Goal: Complete application form

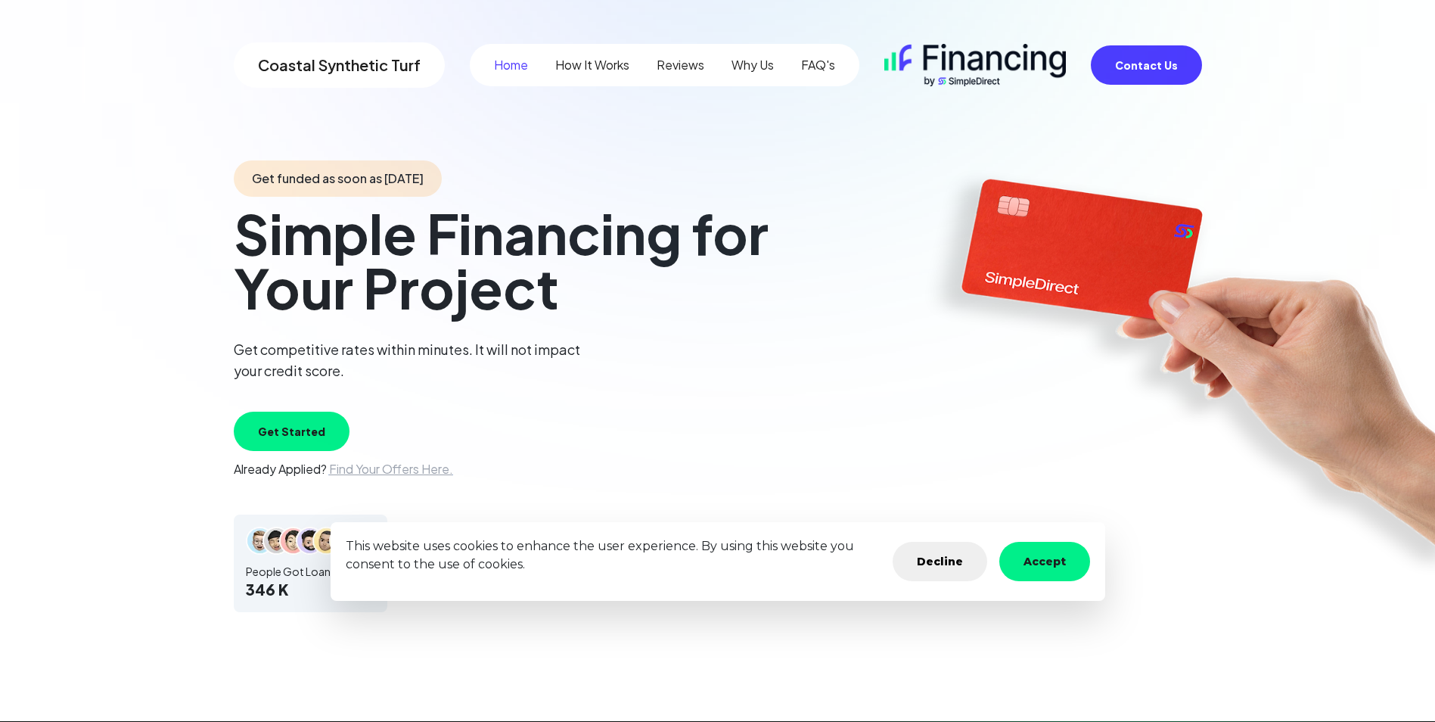
click at [1035, 548] on button "Accept" at bounding box center [1044, 561] width 91 height 39
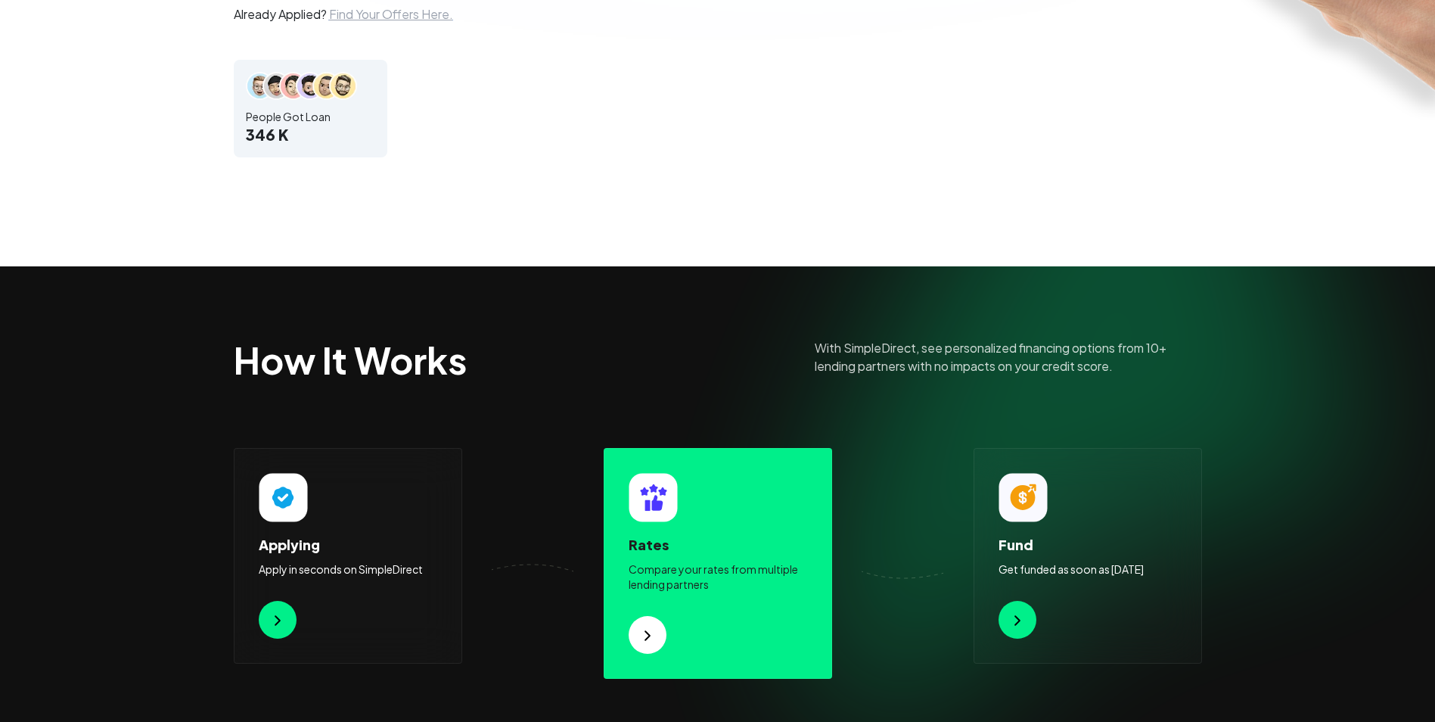
scroll to position [454, 0]
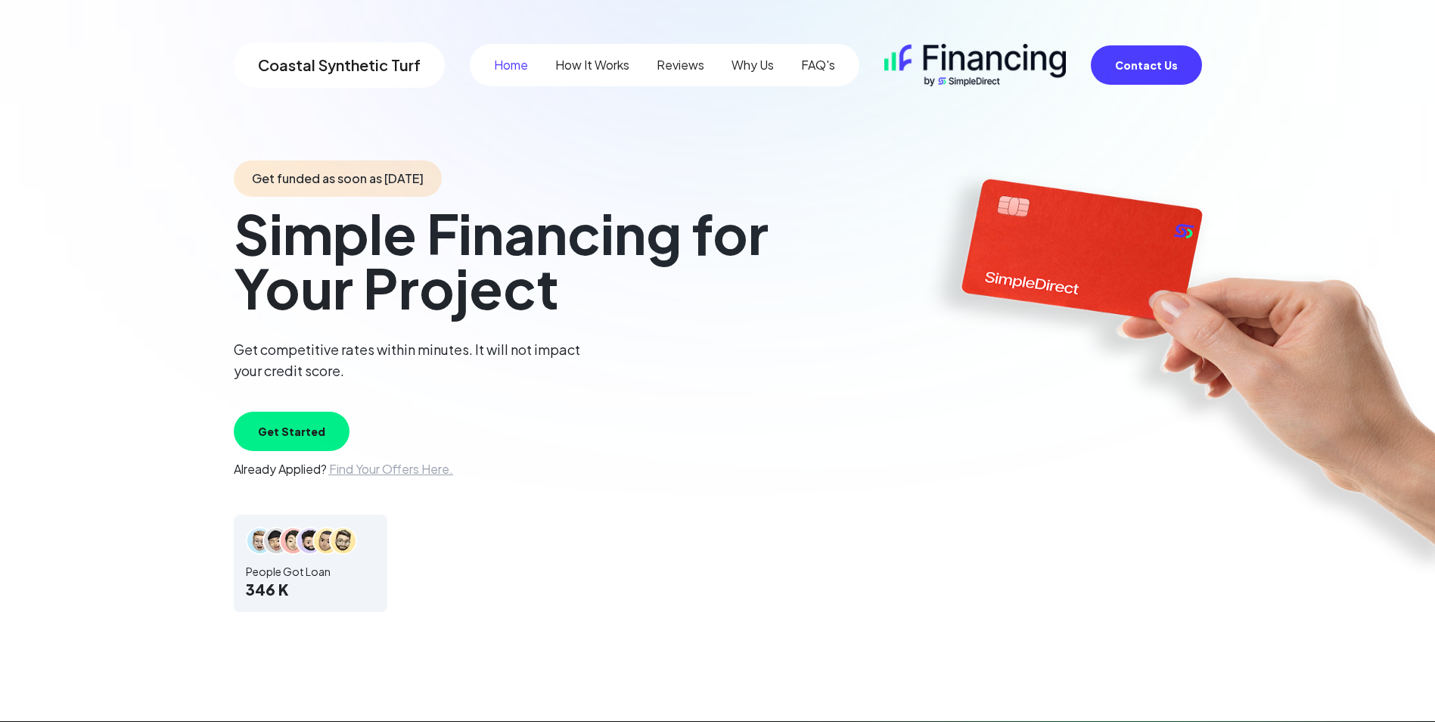
click at [301, 414] on button "Get Started" at bounding box center [292, 430] width 116 height 39
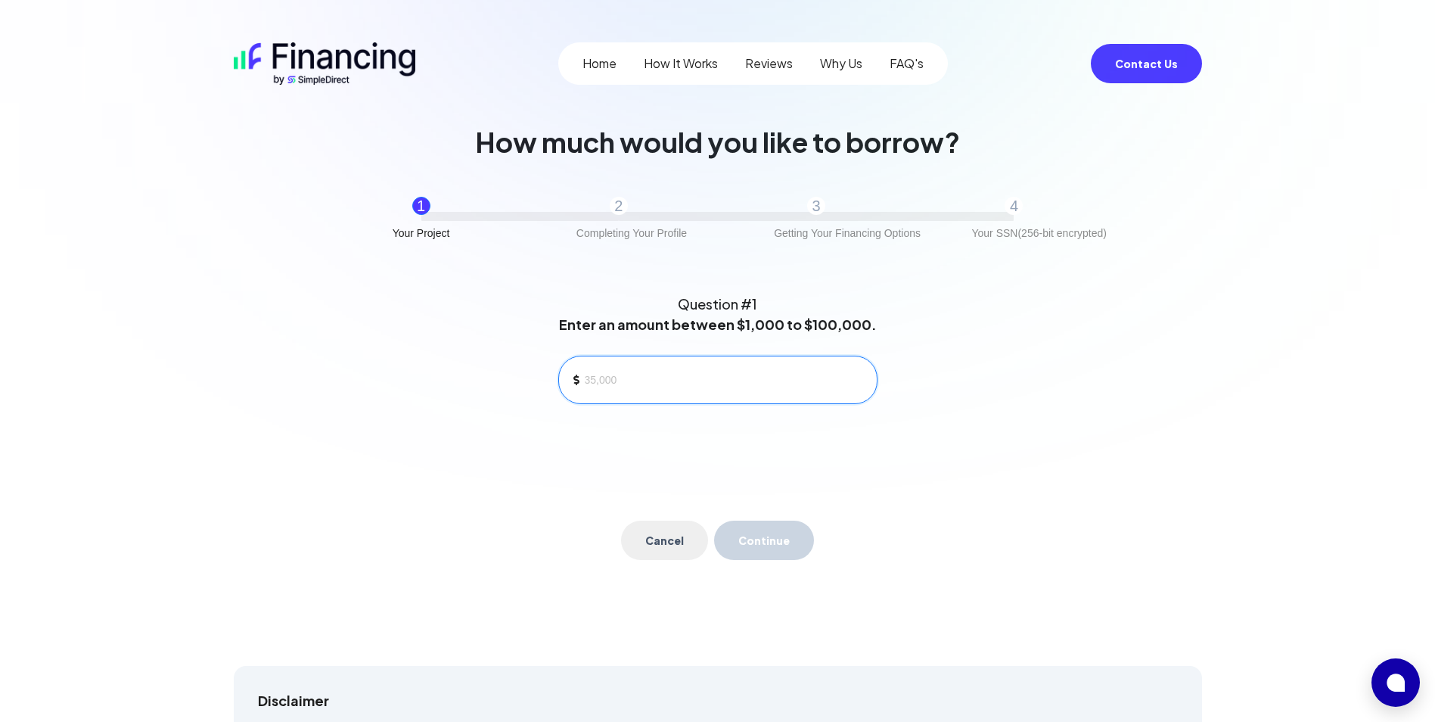
click at [657, 385] on input at bounding box center [725, 379] width 280 height 23
type input "3,600"
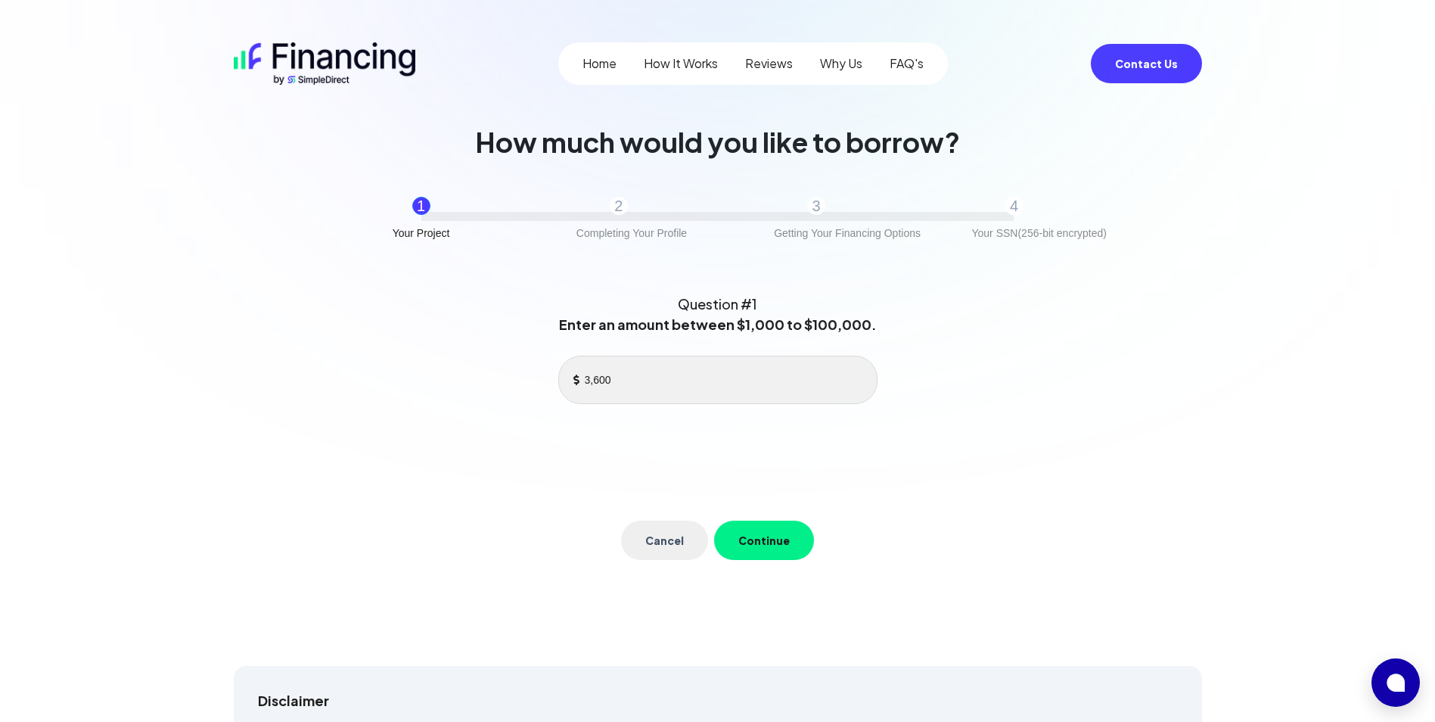
click at [790, 549] on button "Continue" at bounding box center [764, 539] width 100 height 39
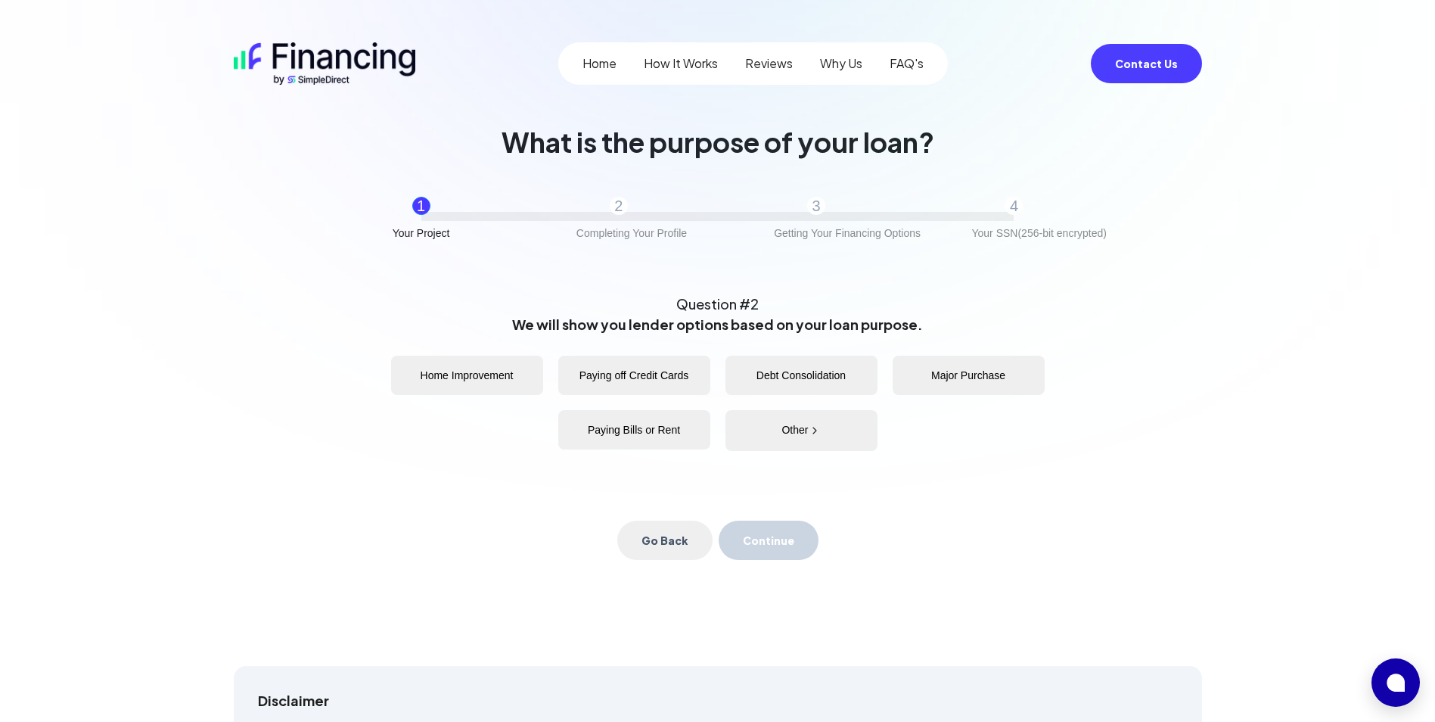
click at [505, 378] on button "Home Improvement" at bounding box center [467, 374] width 152 height 39
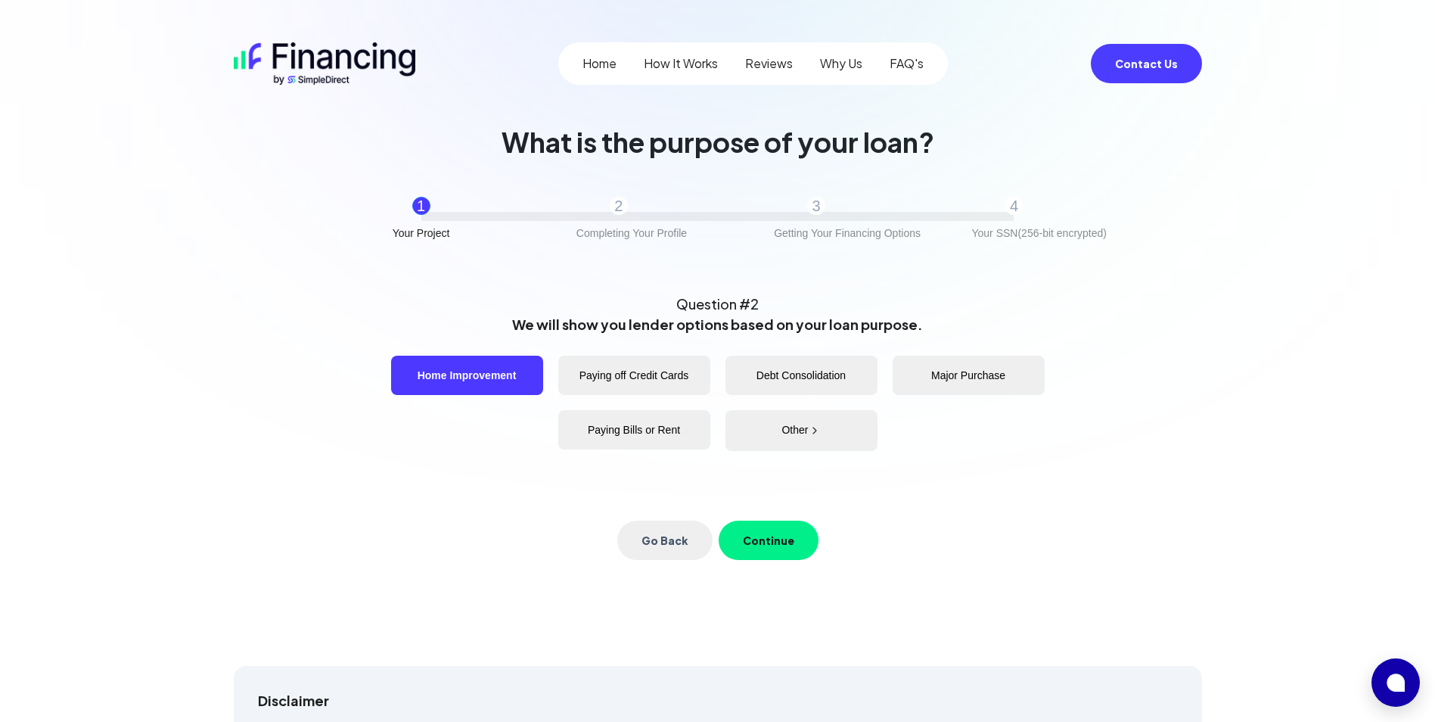
click at [781, 549] on button "Continue" at bounding box center [769, 539] width 100 height 39
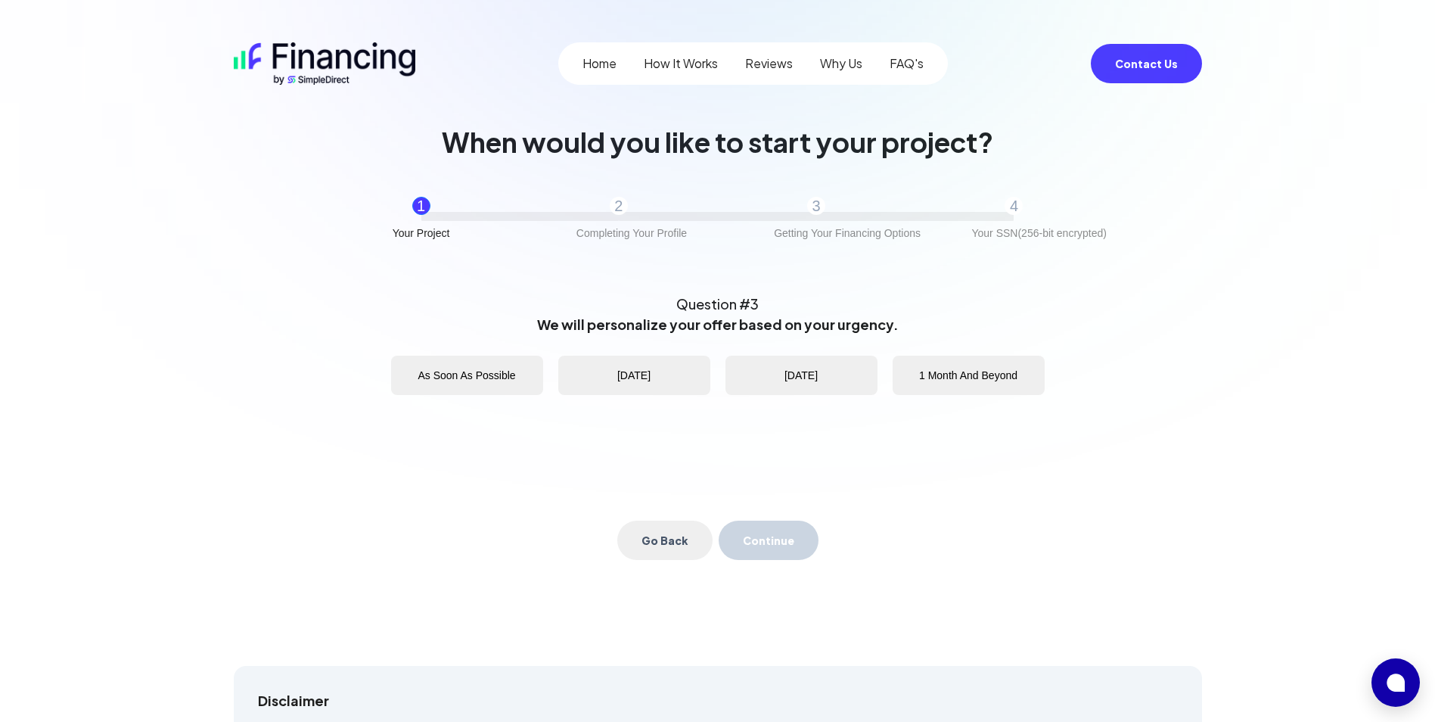
click at [607, 370] on button "Within 2 Weeks" at bounding box center [634, 374] width 152 height 39
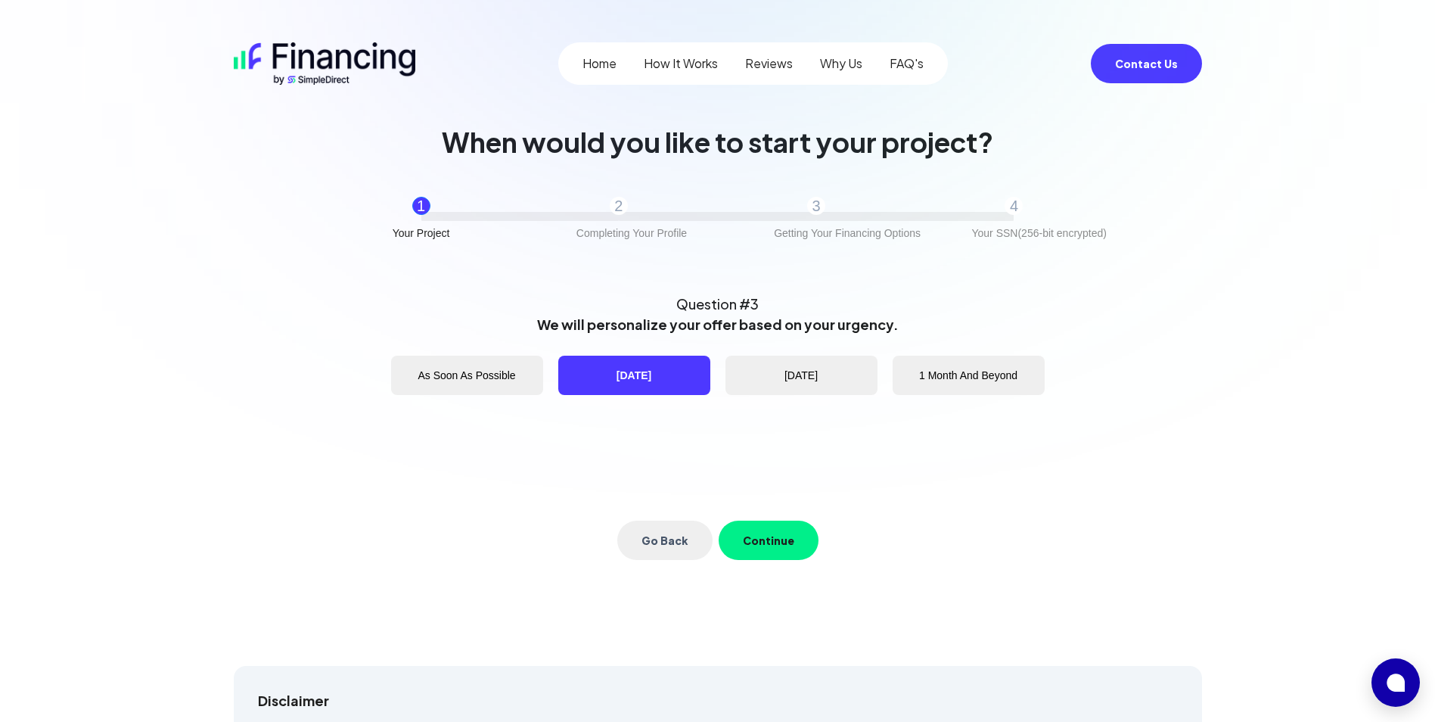
click at [755, 537] on button "Continue" at bounding box center [769, 539] width 100 height 39
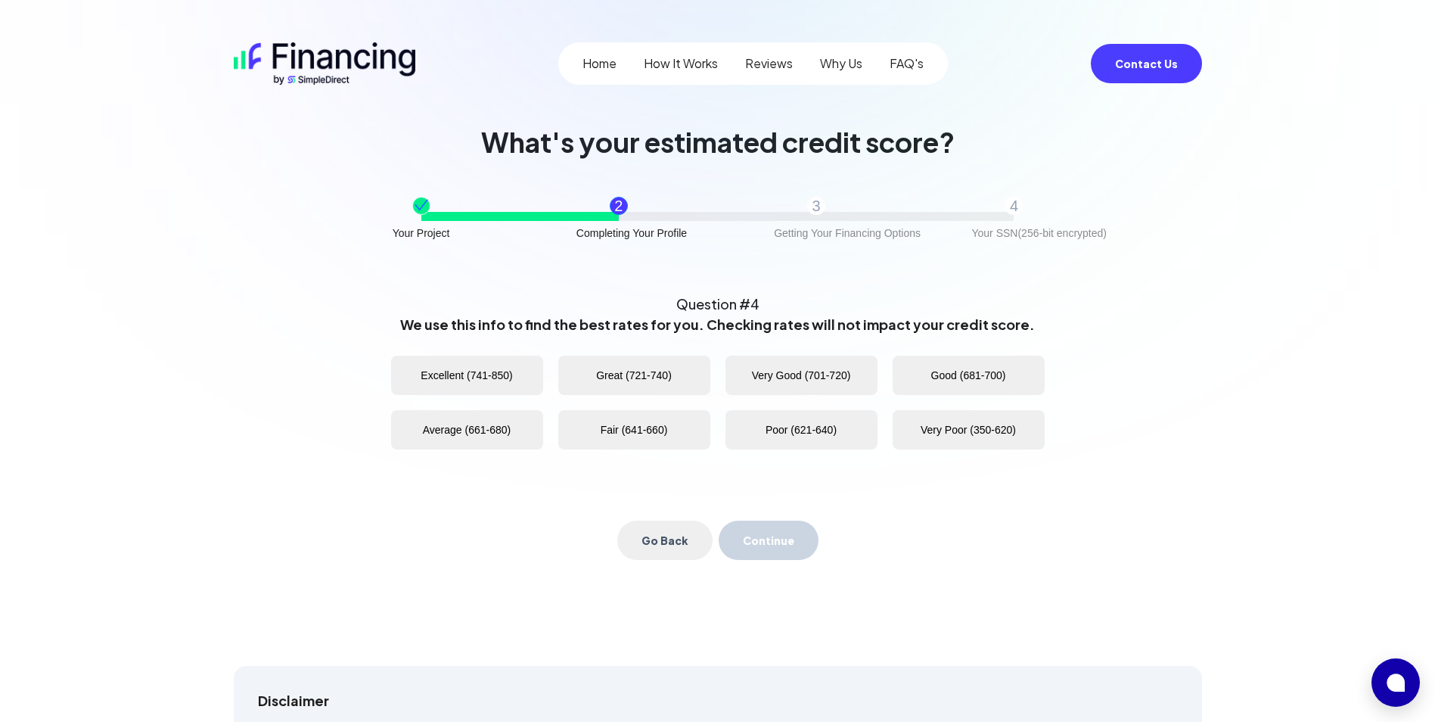
click at [681, 383] on button "Great (721-740)" at bounding box center [634, 374] width 152 height 39
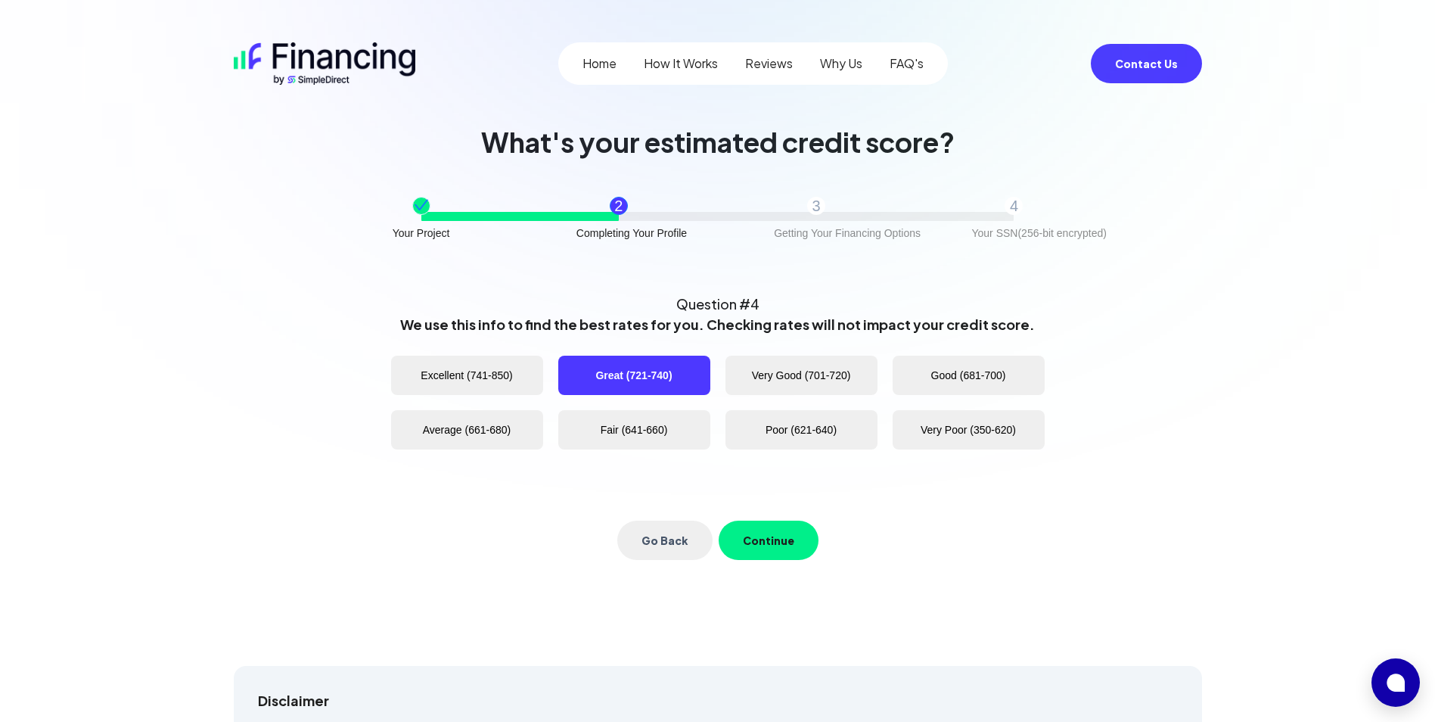
click at [776, 547] on button "Continue" at bounding box center [769, 539] width 100 height 39
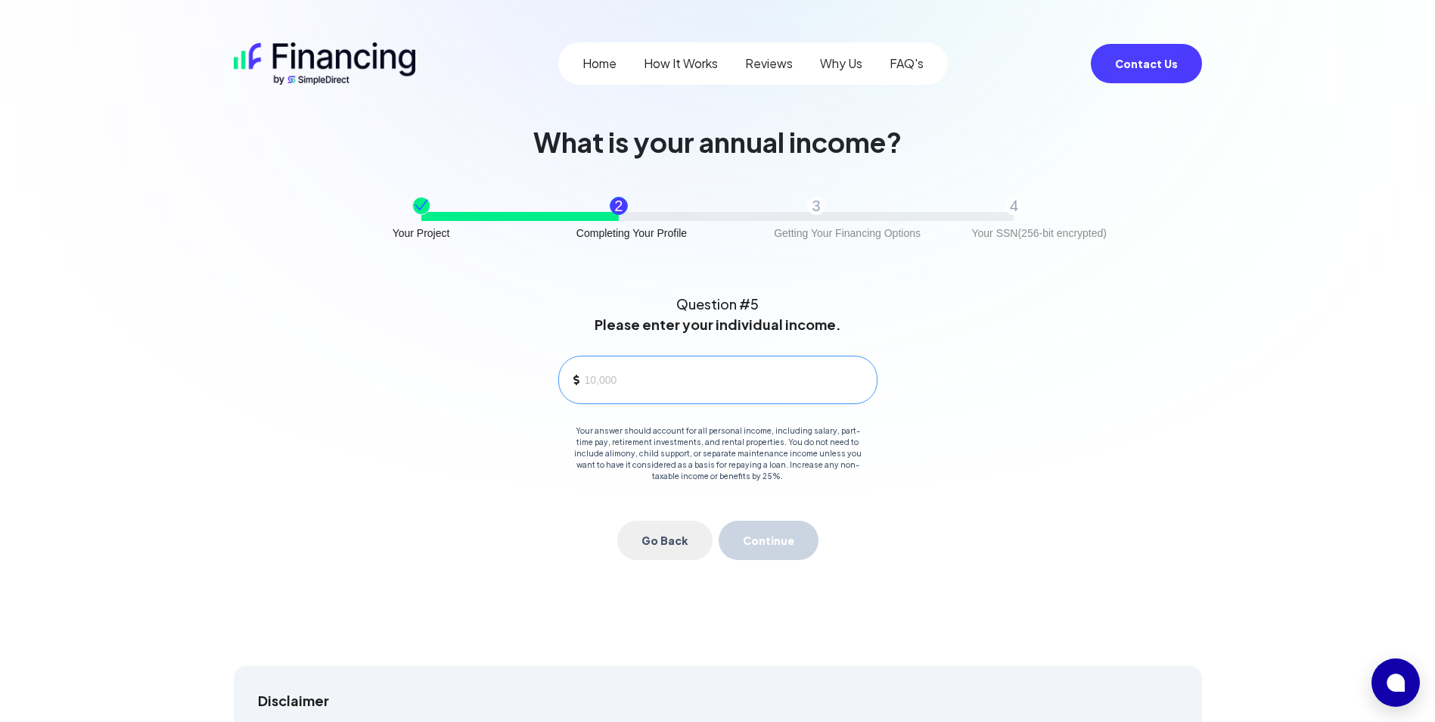
click at [747, 391] on div at bounding box center [717, 379] width 319 height 48
click at [744, 390] on input at bounding box center [725, 379] width 280 height 23
type input "72,000"
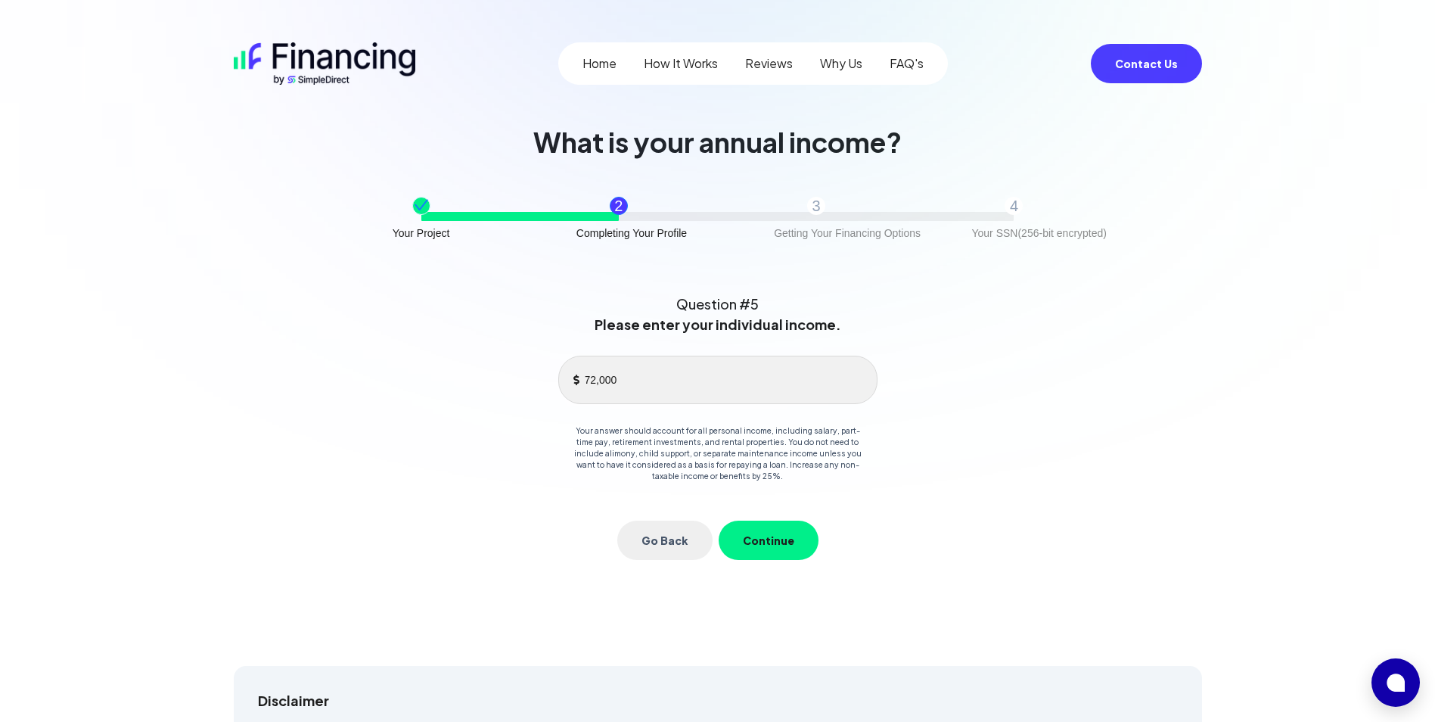
click at [787, 545] on button "Continue" at bounding box center [769, 539] width 100 height 39
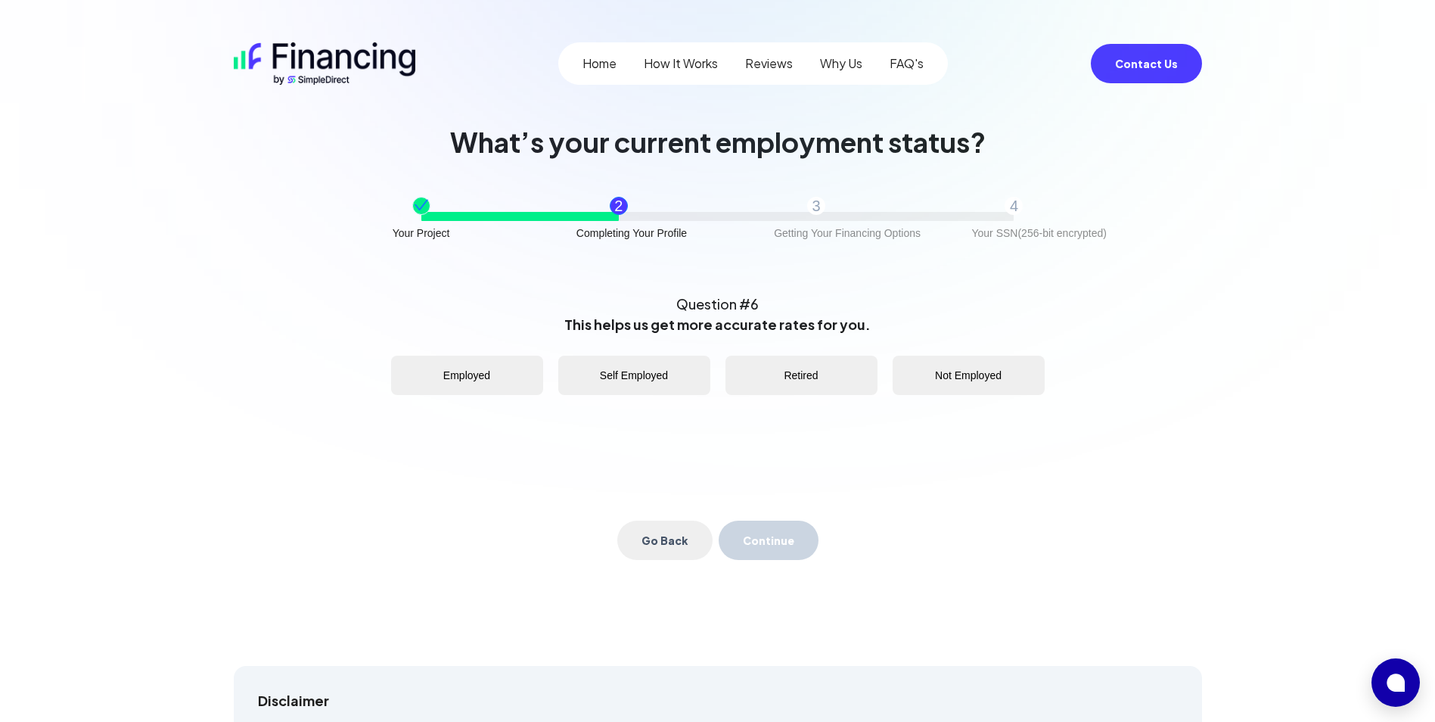
click at [627, 370] on button "Self Employed" at bounding box center [634, 374] width 152 height 39
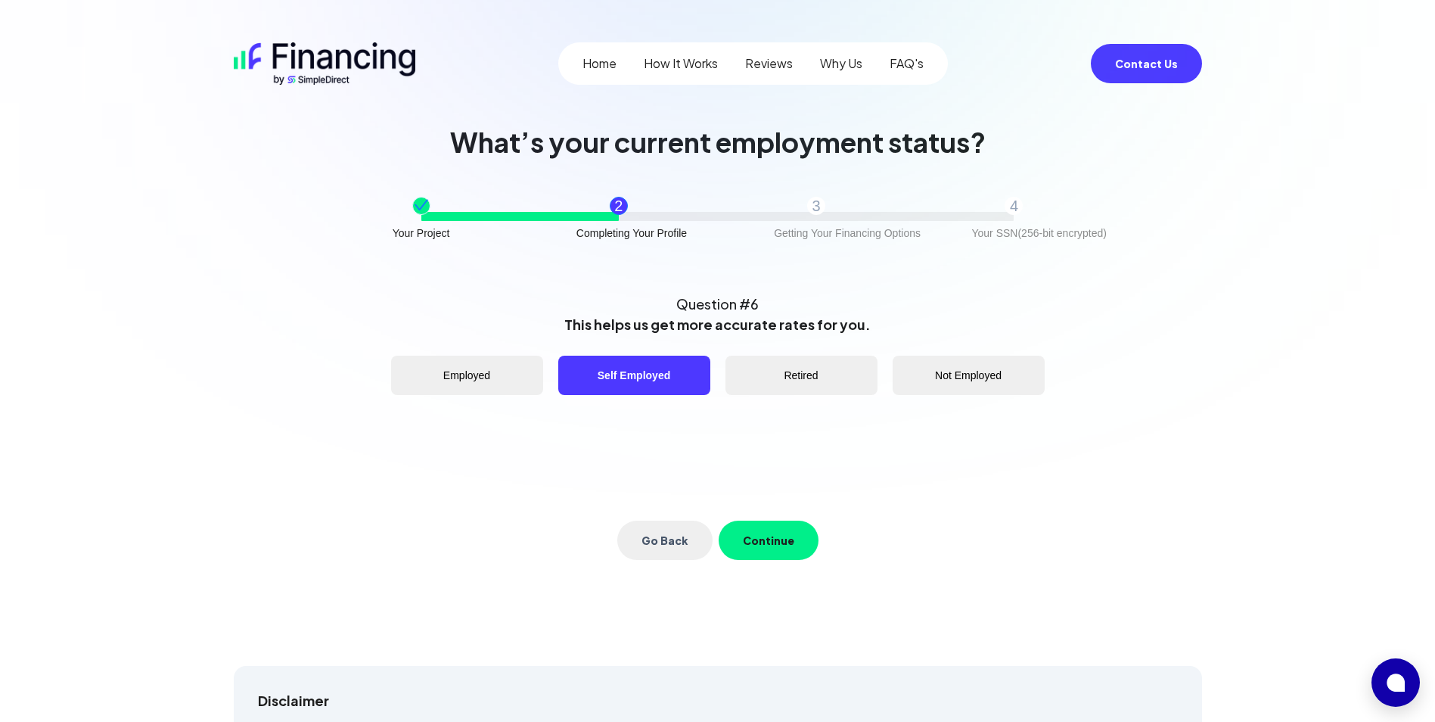
click at [761, 527] on button "Continue" at bounding box center [769, 539] width 100 height 39
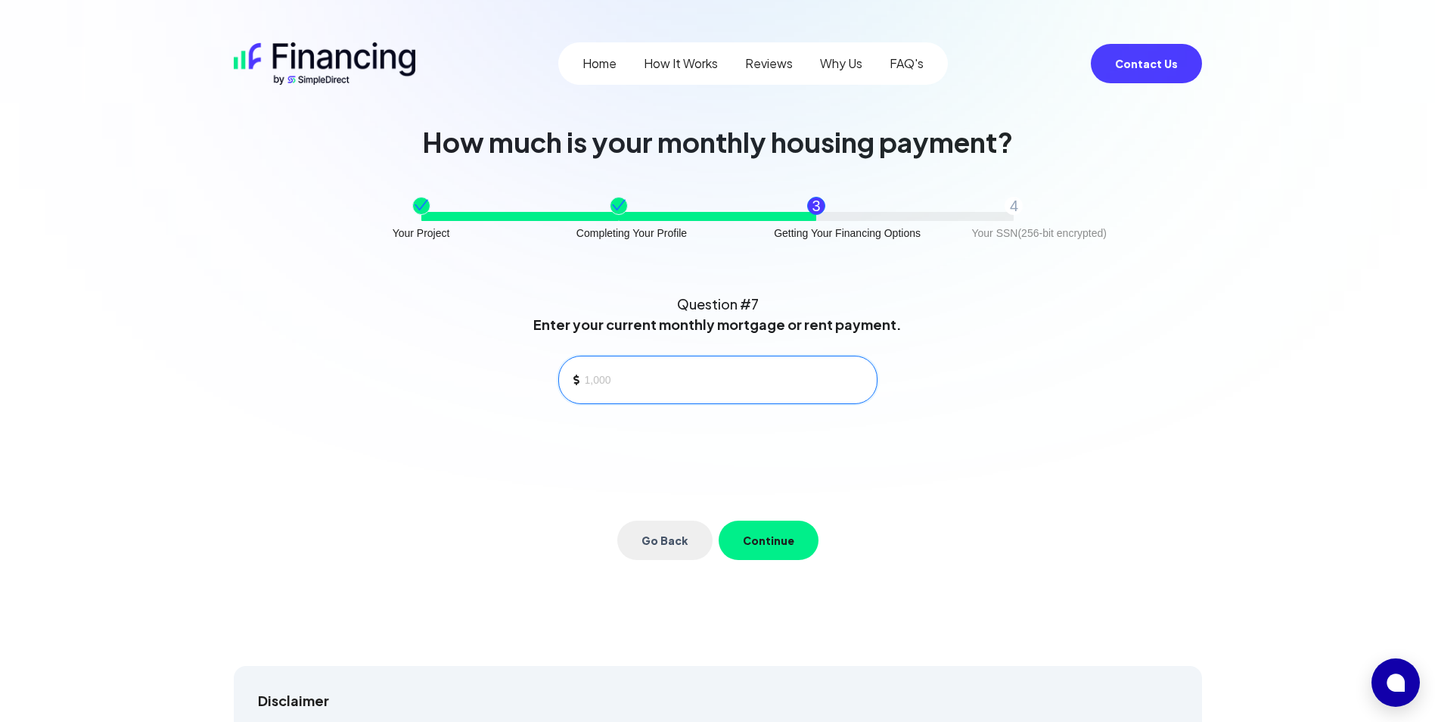
click at [711, 379] on input at bounding box center [725, 379] width 280 height 23
type input "0"
click at [765, 534] on button "Continue" at bounding box center [769, 539] width 100 height 39
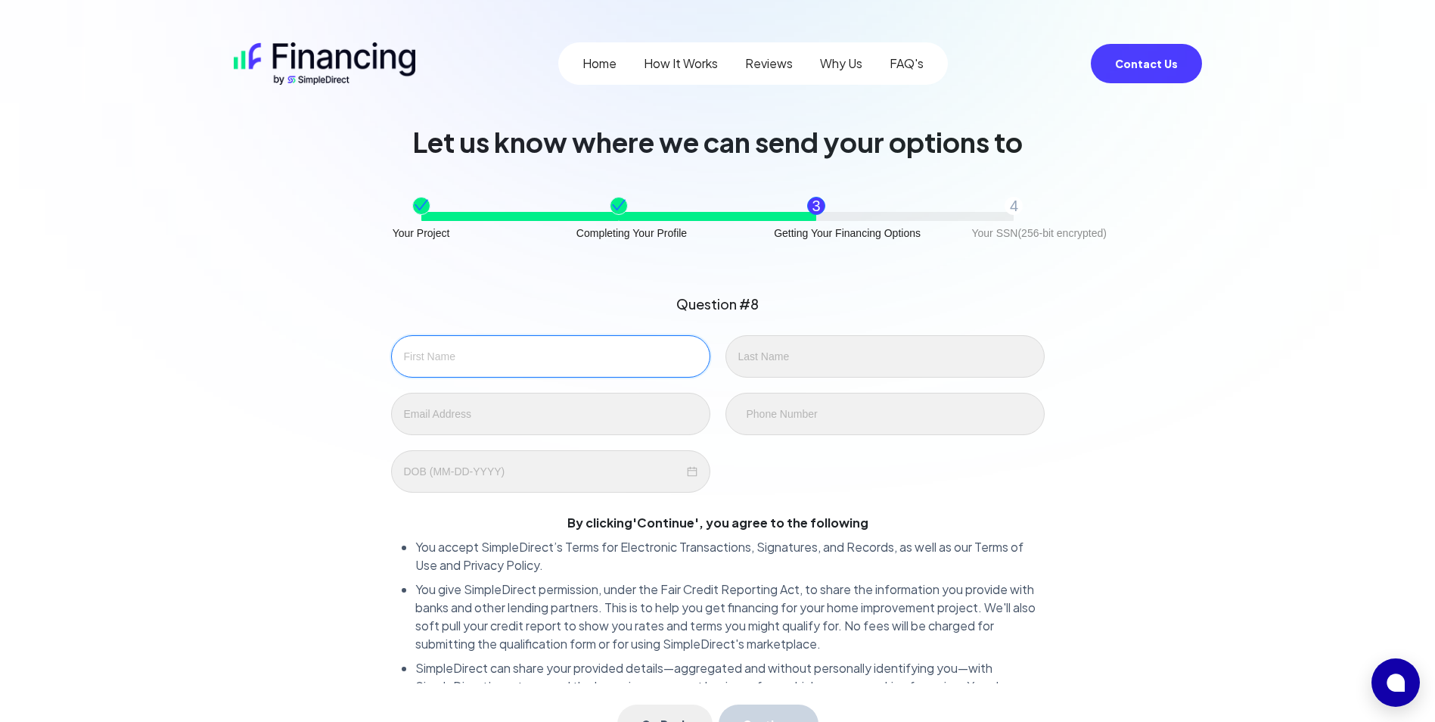
click at [584, 368] on input "text" at bounding box center [550, 356] width 319 height 42
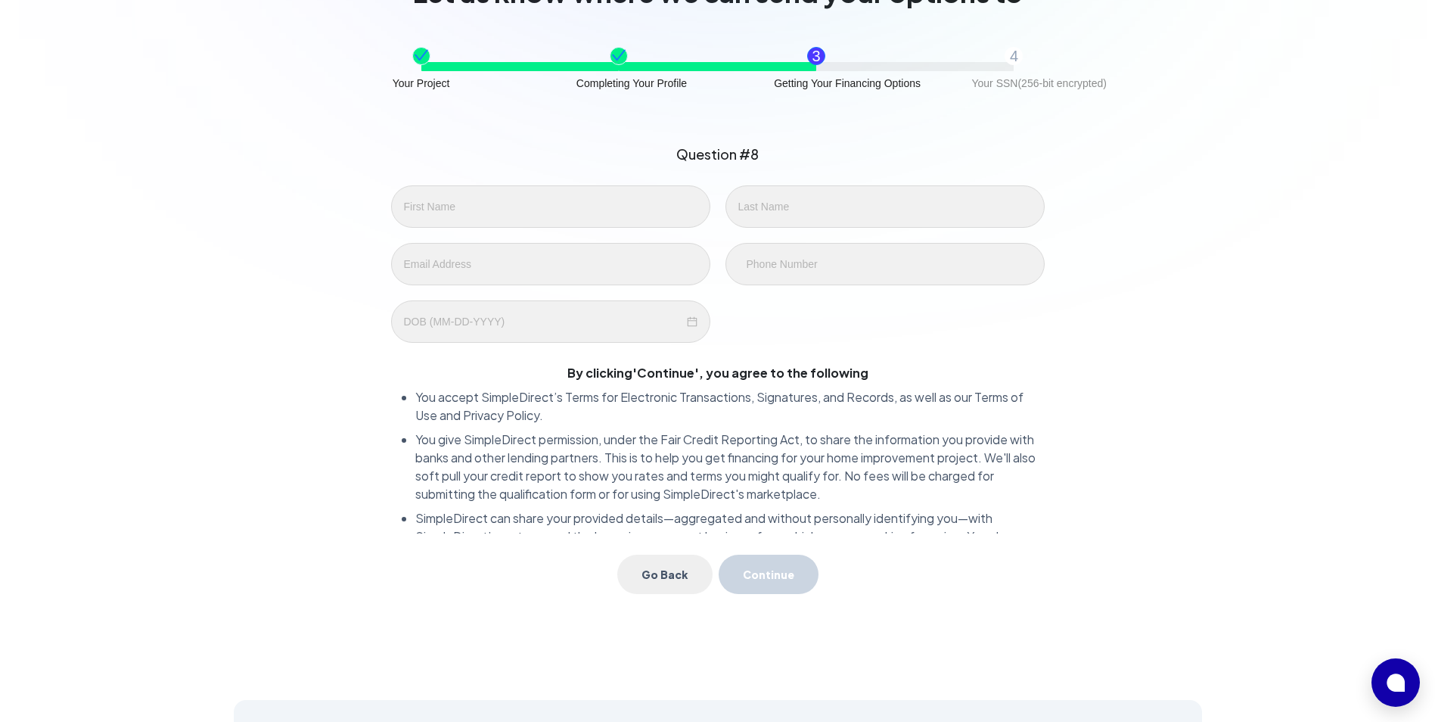
scroll to position [151, 0]
click at [1237, 452] on main "Home How It Works Reviews Why Us FAQ's Contact Us Let us know where we can send…" at bounding box center [717, 634] width 1435 height 1571
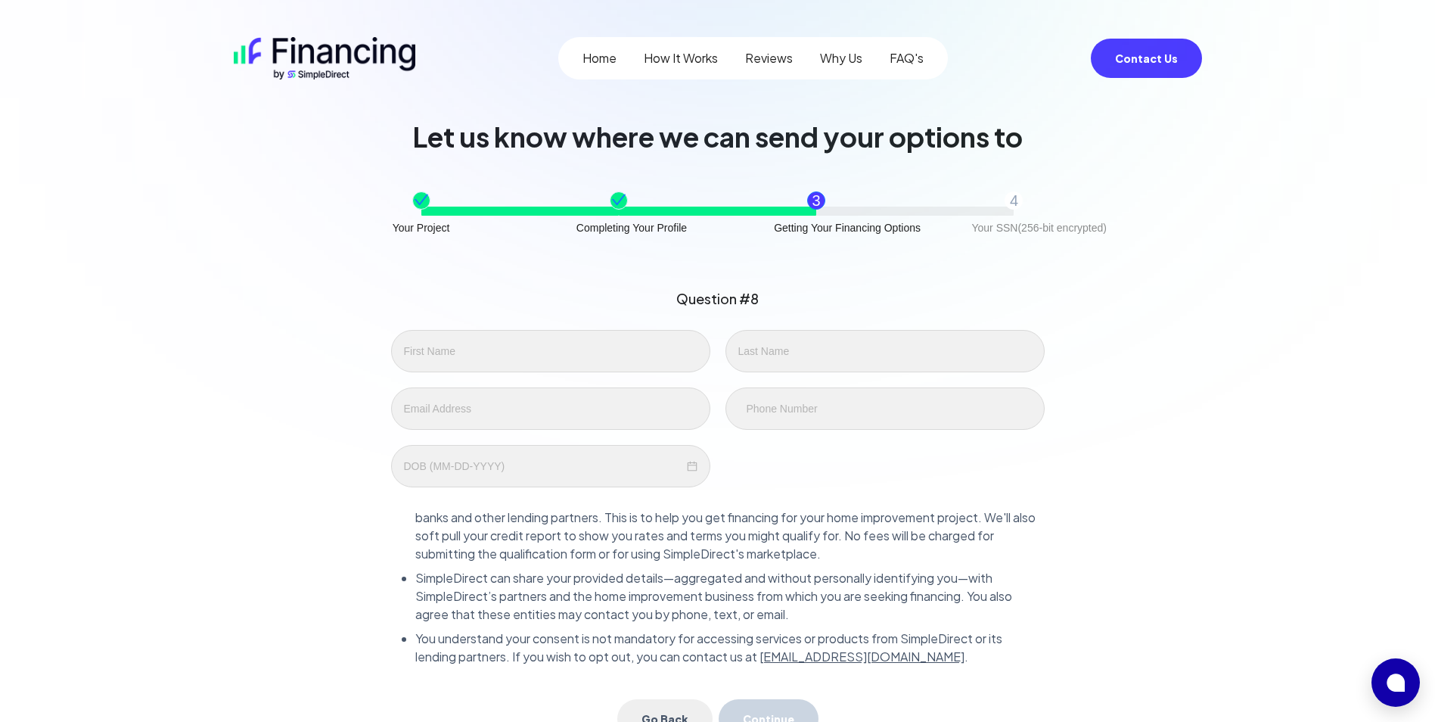
scroll to position [0, 0]
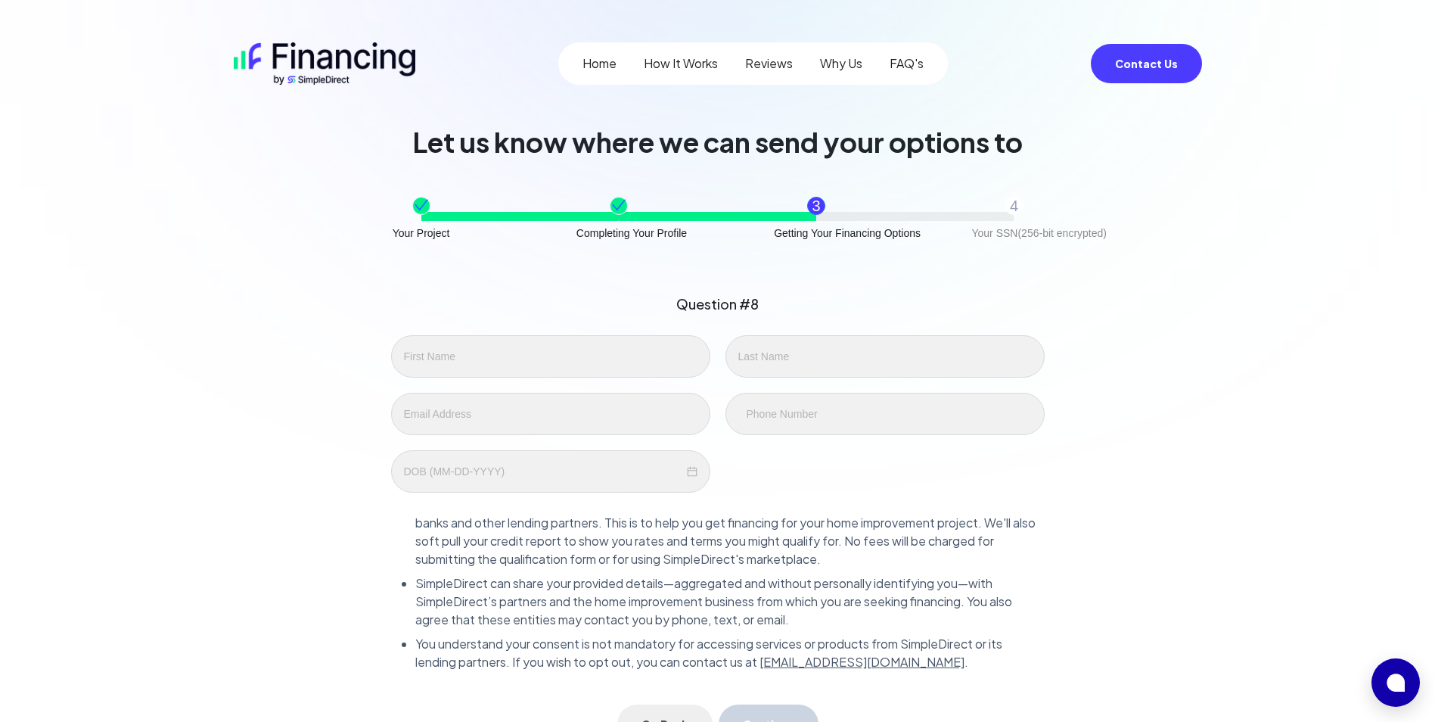
click at [615, 67] on link "Home" at bounding box center [599, 63] width 34 height 18
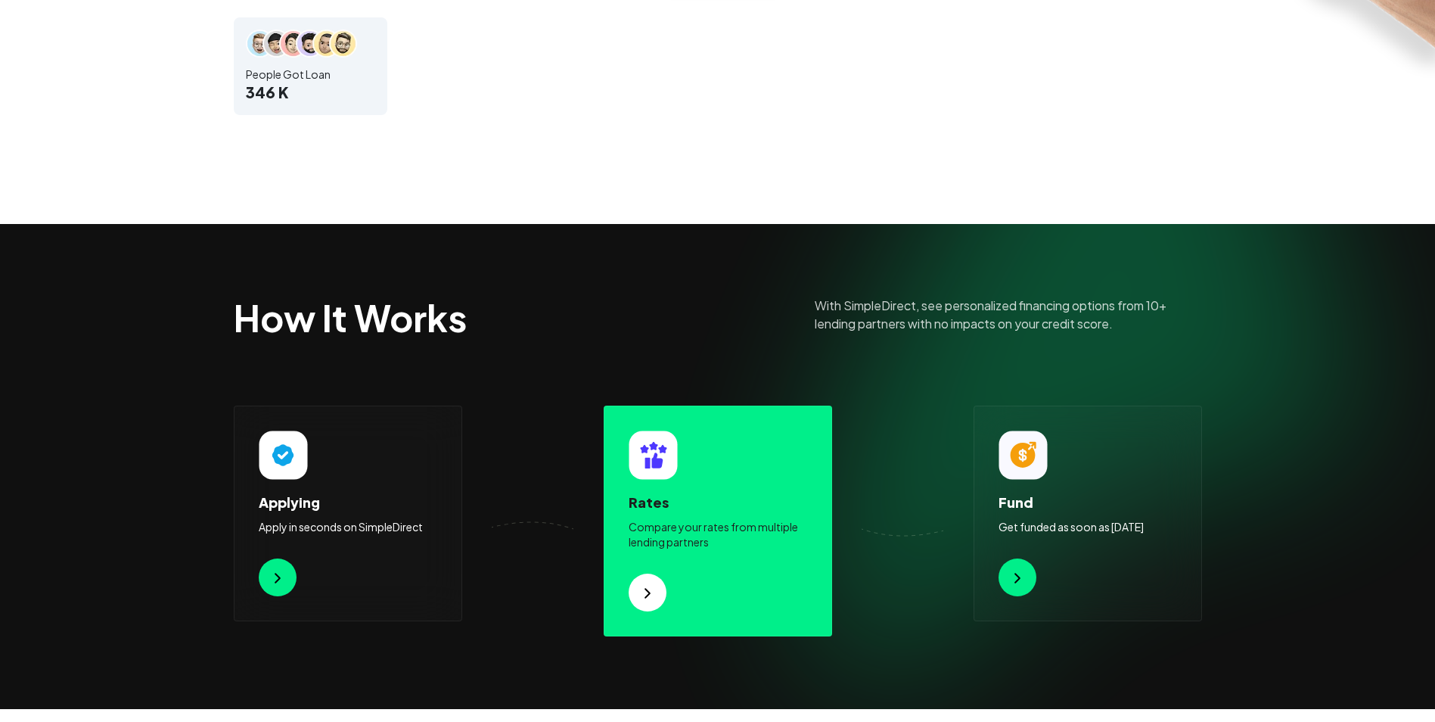
scroll to position [581, 0]
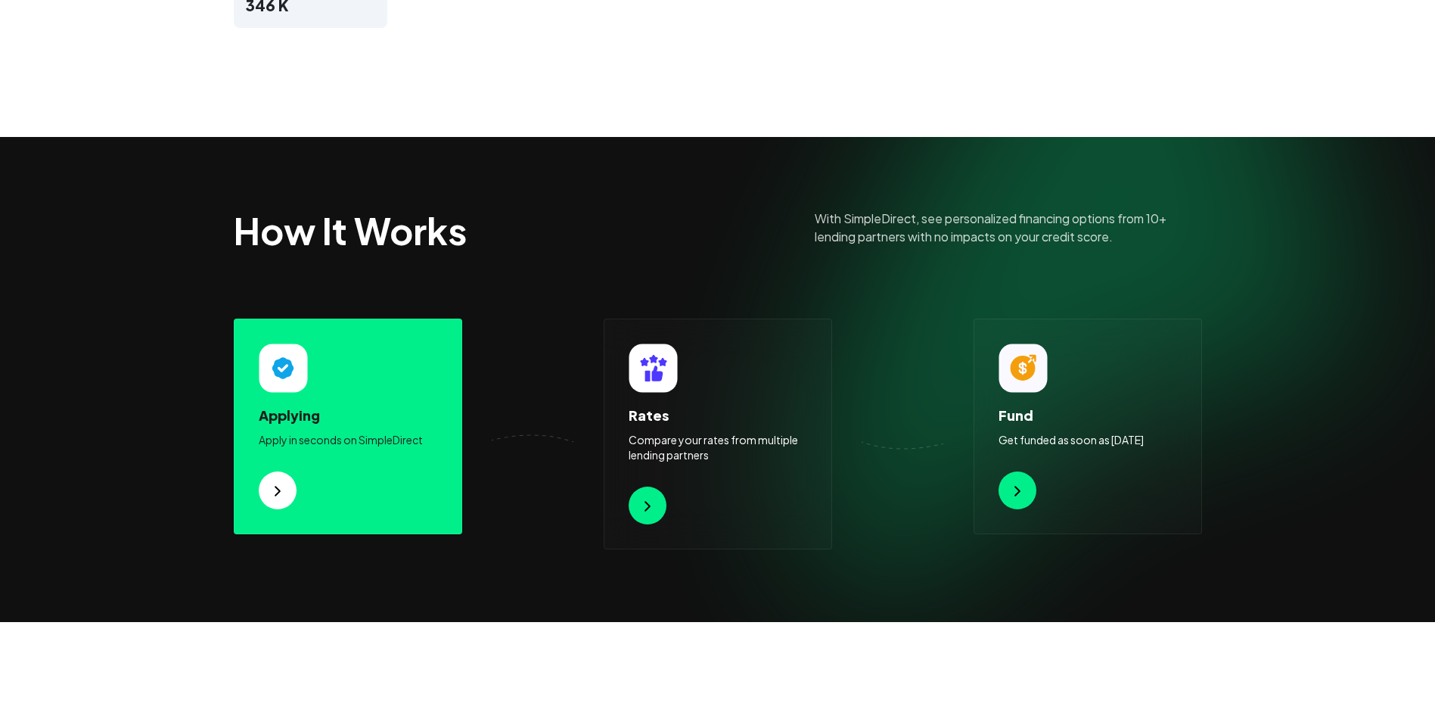
click at [362, 430] on div "Applying Apply in seconds on SimpleDirect" at bounding box center [348, 432] width 178 height 54
click at [273, 497] on img at bounding box center [278, 491] width 18 height 18
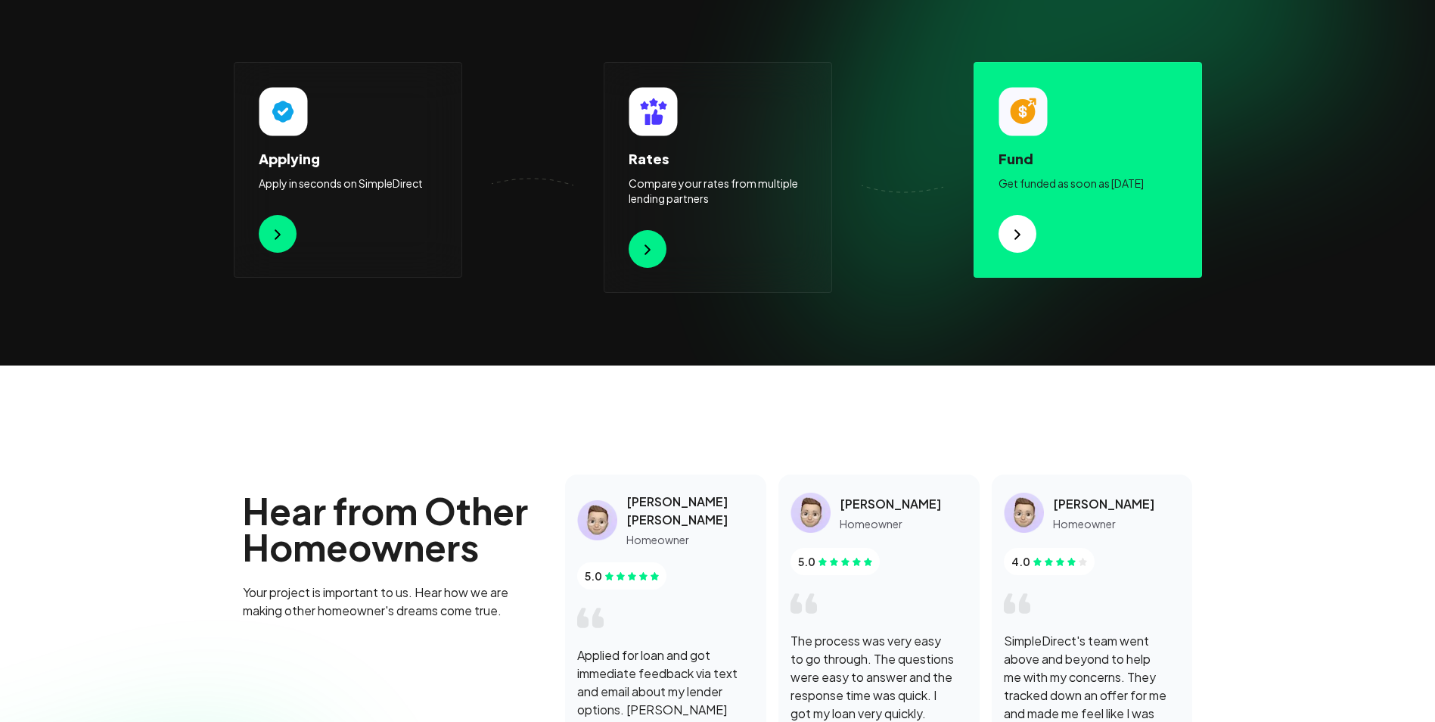
scroll to position [883, 0]
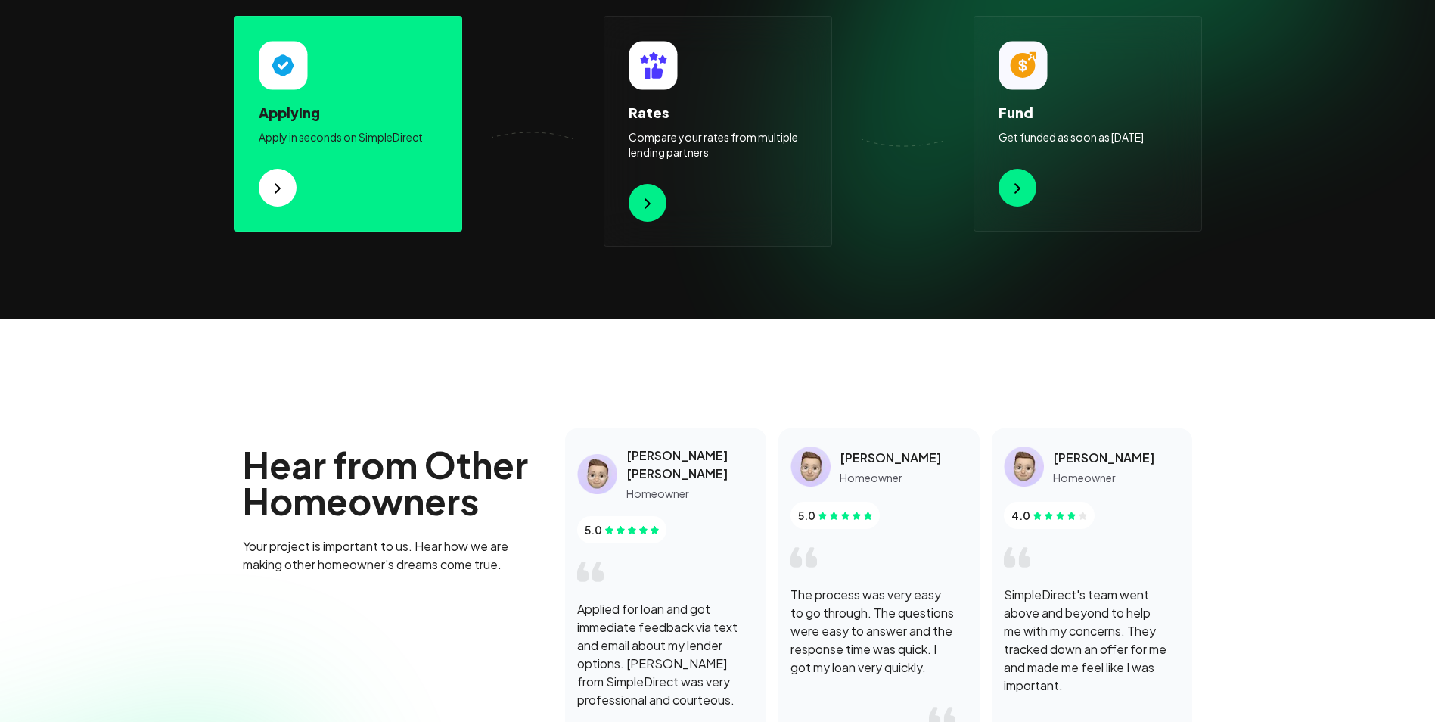
click at [351, 106] on h4 "Applying" at bounding box center [348, 112] width 178 height 21
click at [265, 197] on button at bounding box center [278, 188] width 38 height 38
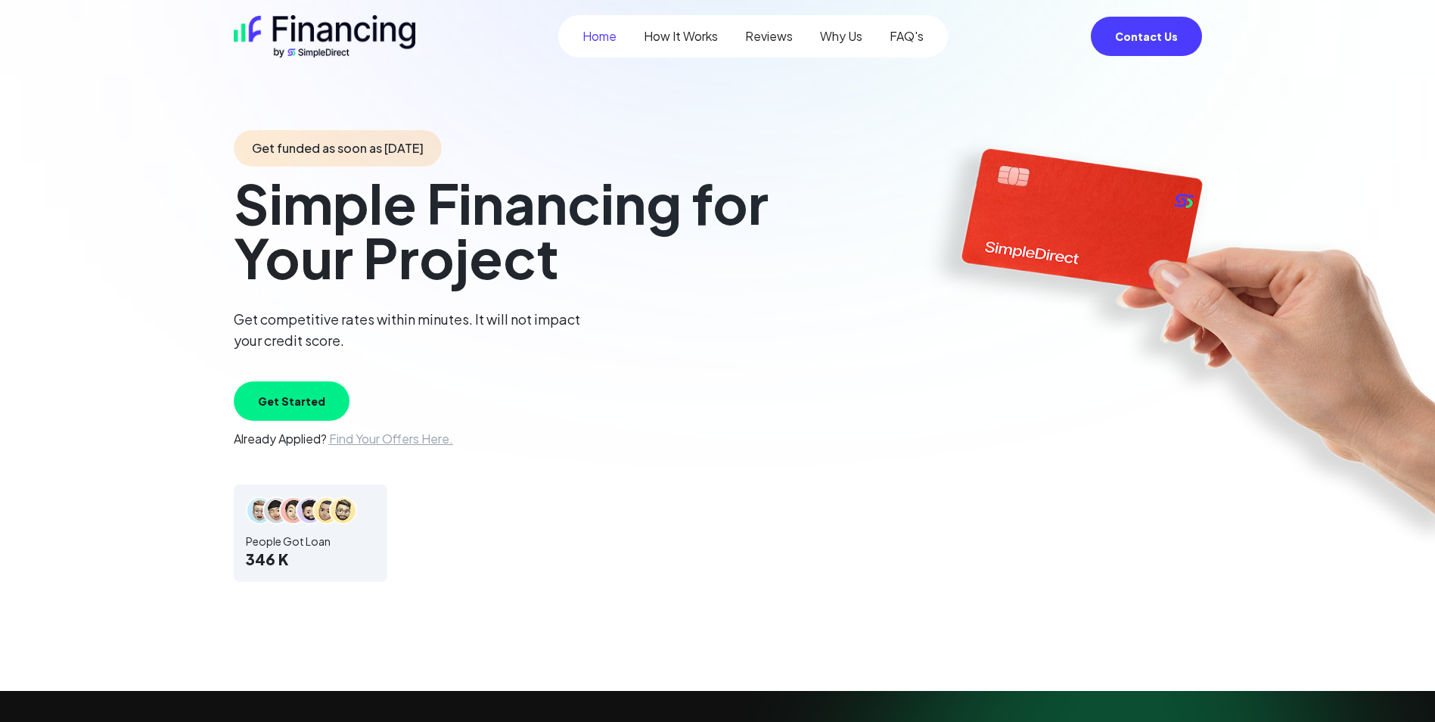
scroll to position [0, 0]
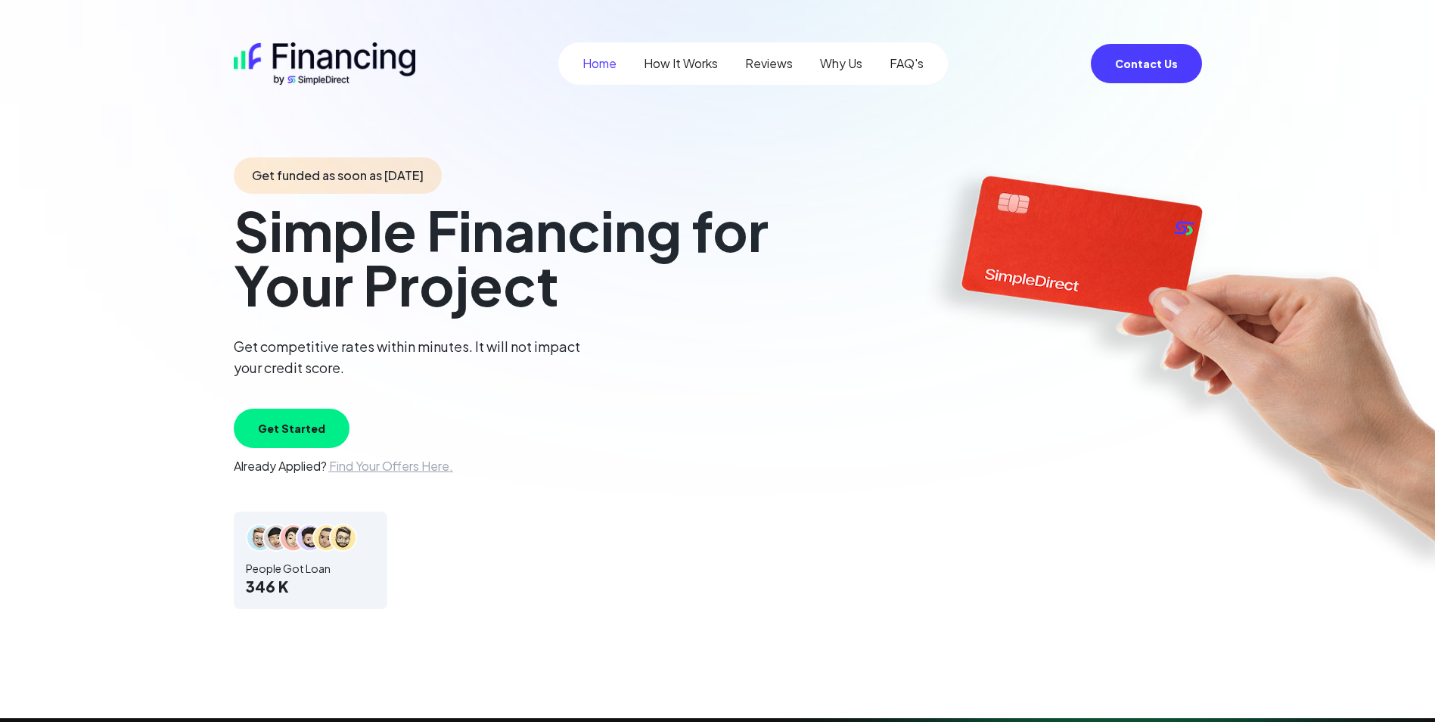
click at [288, 419] on button "Get Started" at bounding box center [292, 427] width 116 height 39
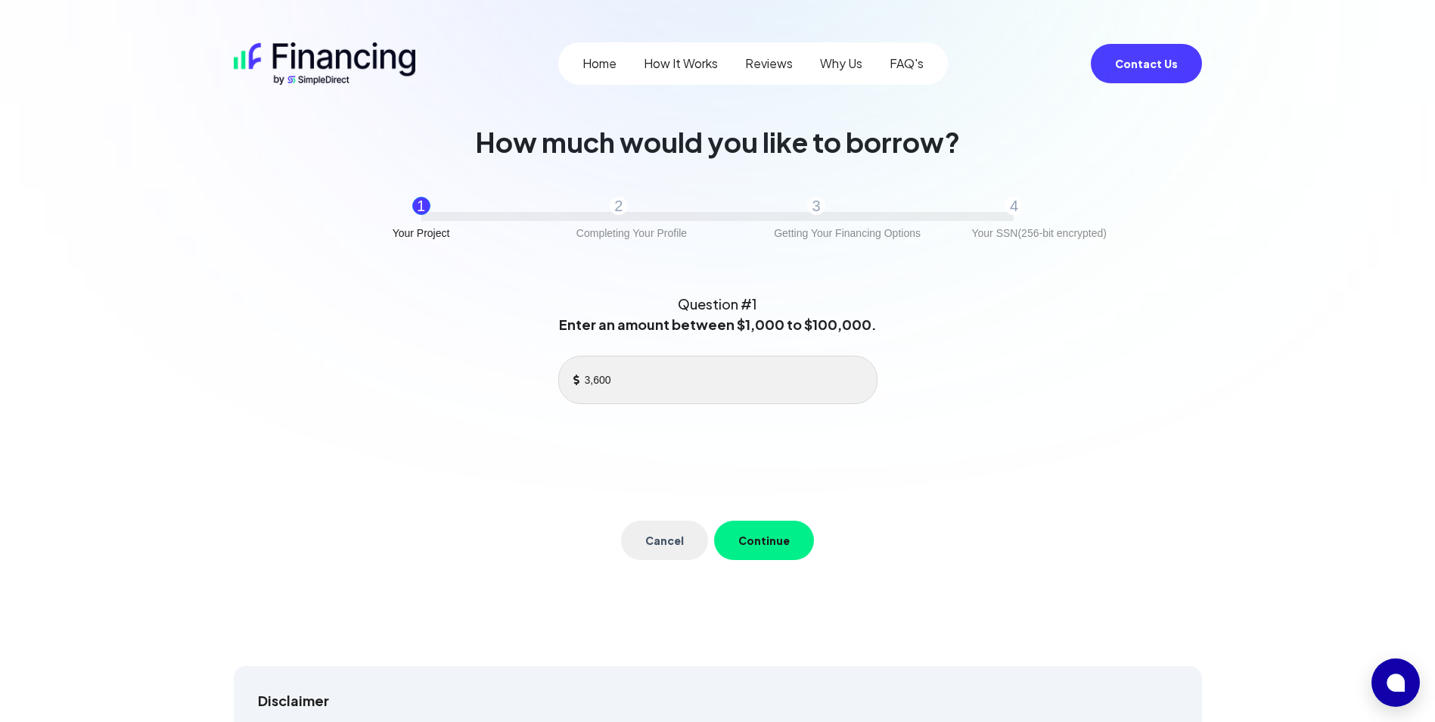
click at [765, 520] on div "Question #1 Enter an amount between $1,000 to $100,000. 3,600 Cancel Continue" at bounding box center [718, 426] width 678 height 290
click at [769, 532] on button "Continue" at bounding box center [764, 539] width 100 height 39
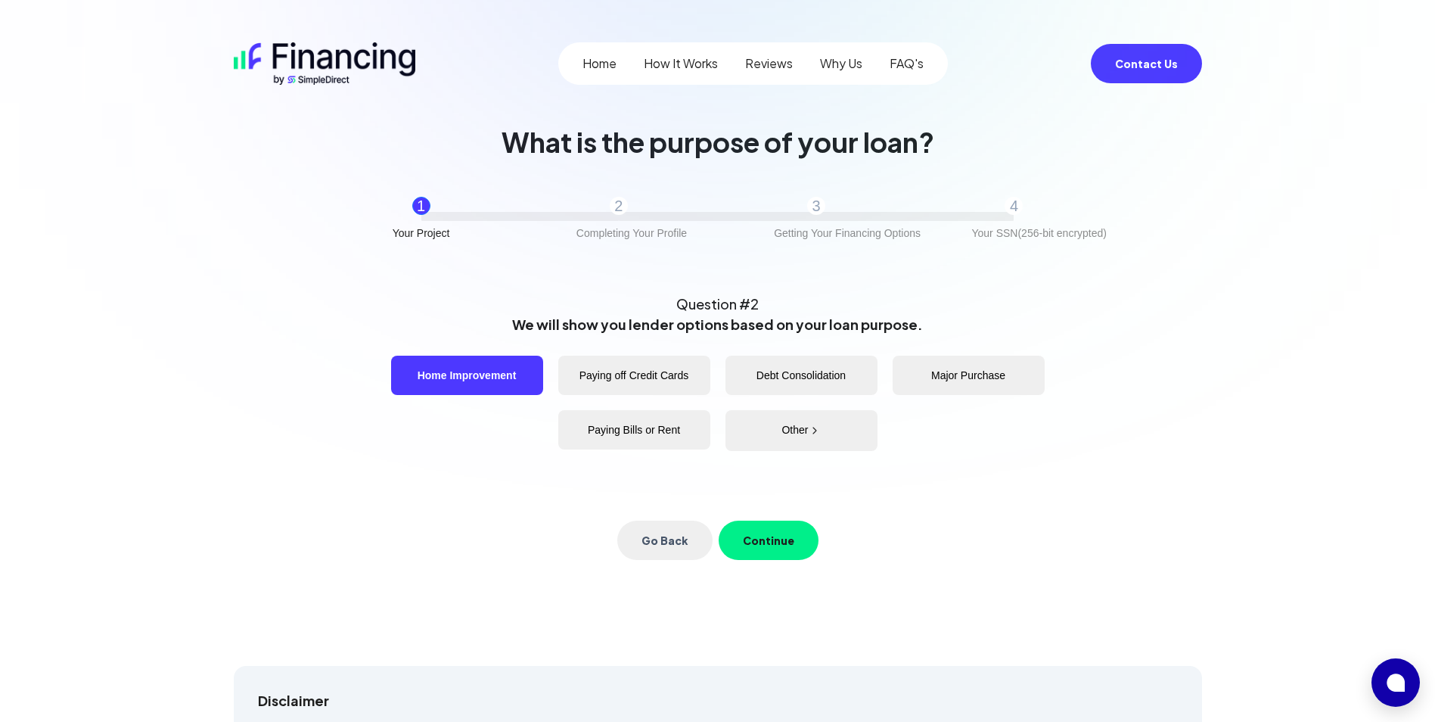
click at [769, 532] on button "Continue" at bounding box center [769, 539] width 100 height 39
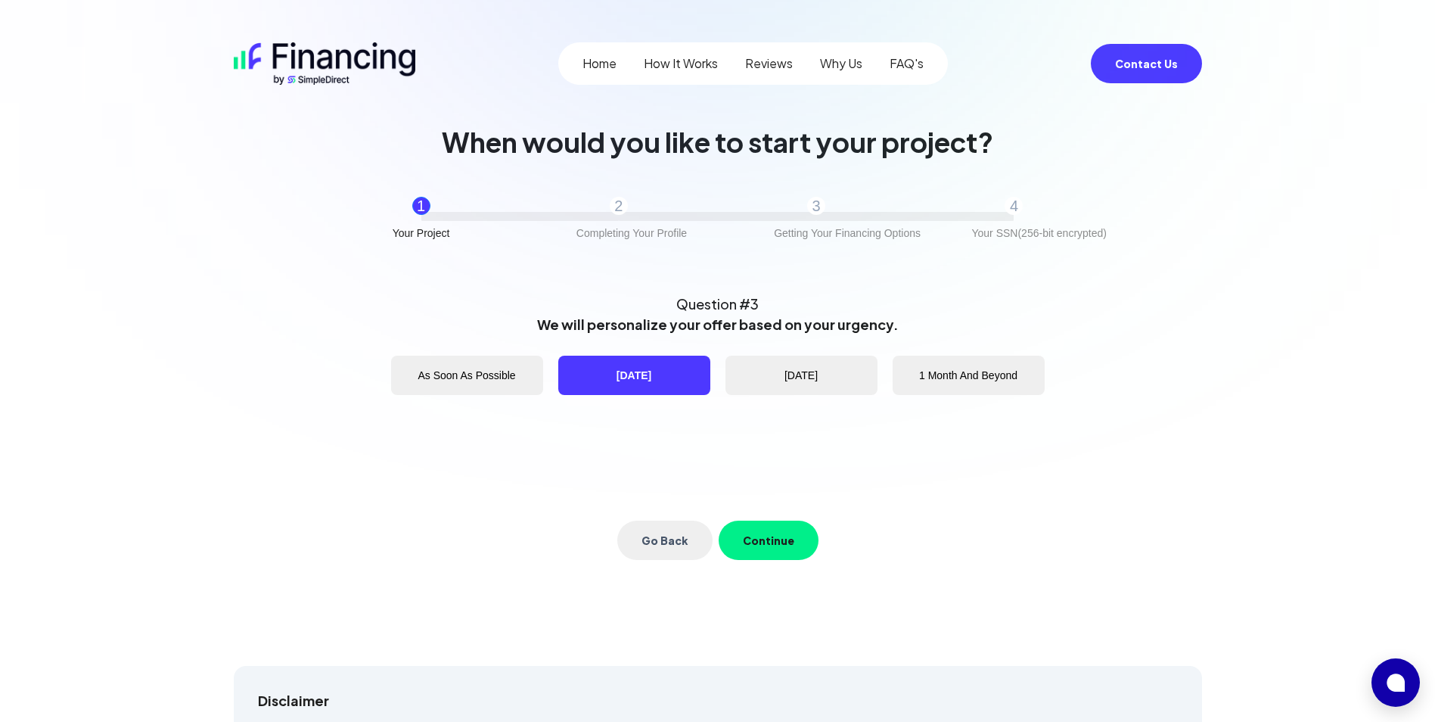
click at [769, 532] on button "Continue" at bounding box center [769, 539] width 100 height 39
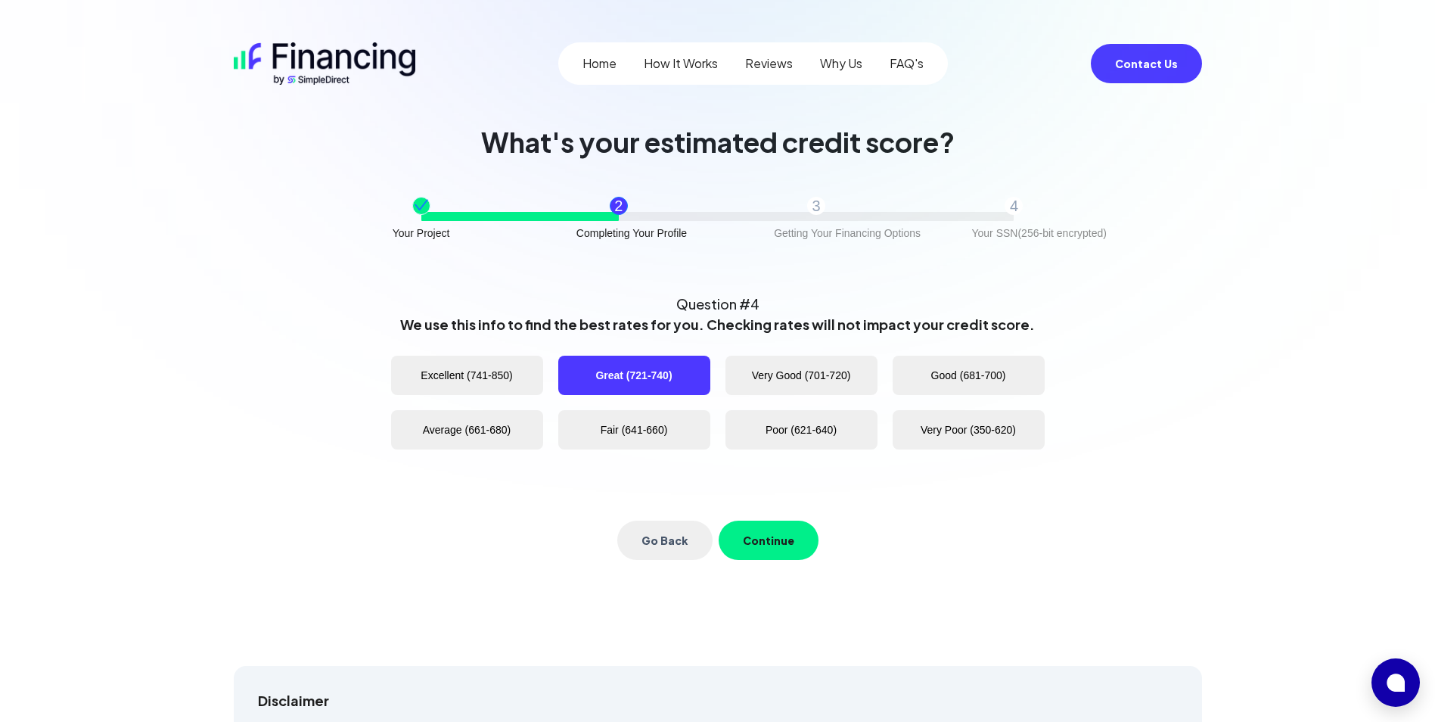
click at [769, 532] on button "Continue" at bounding box center [769, 539] width 100 height 39
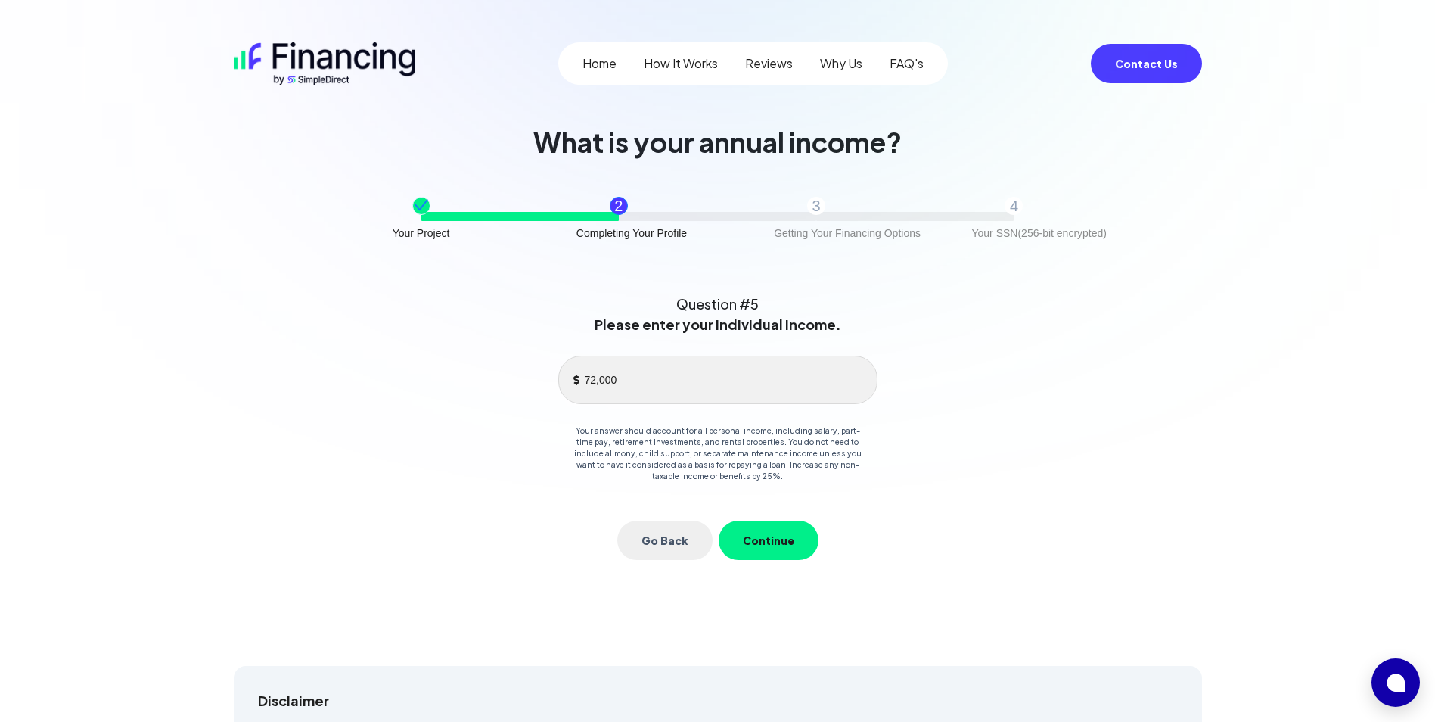
click at [769, 532] on button "Continue" at bounding box center [769, 539] width 100 height 39
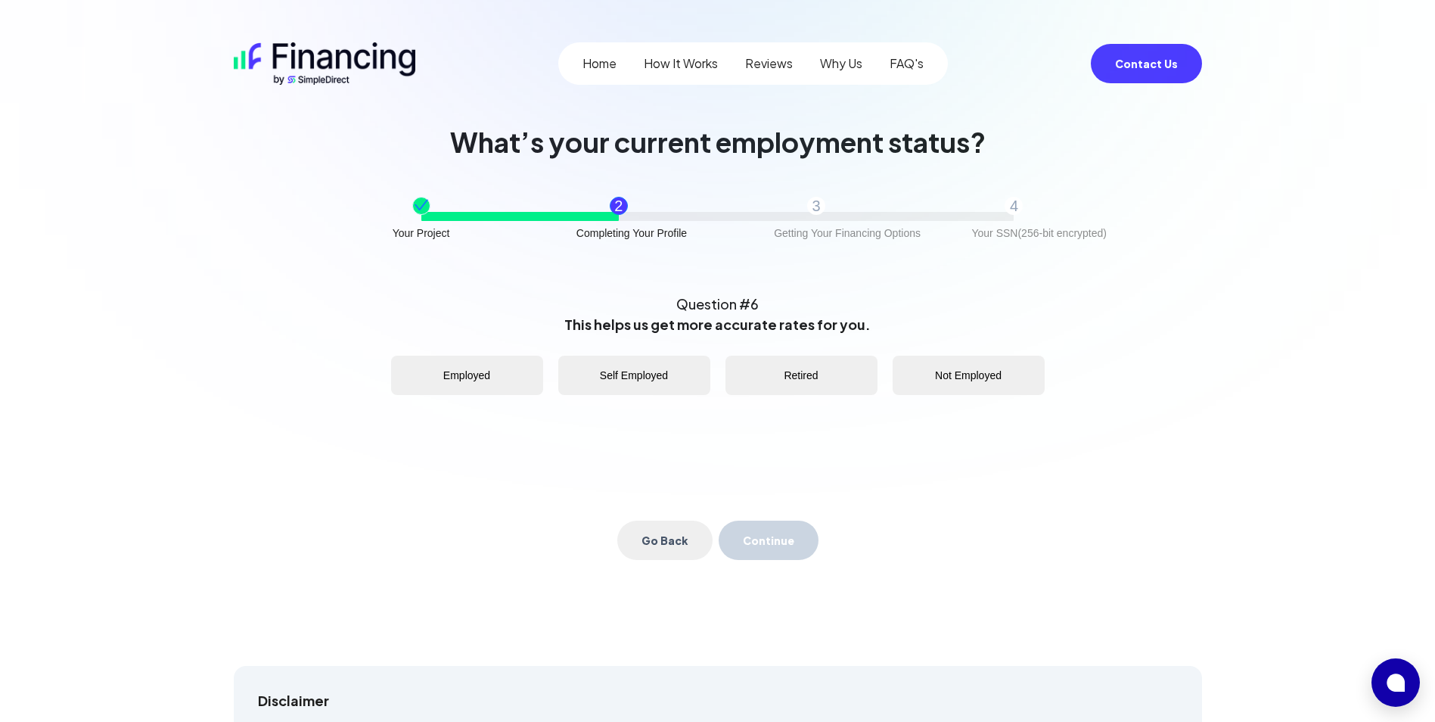
click at [659, 375] on button "Self Employed" at bounding box center [634, 374] width 152 height 39
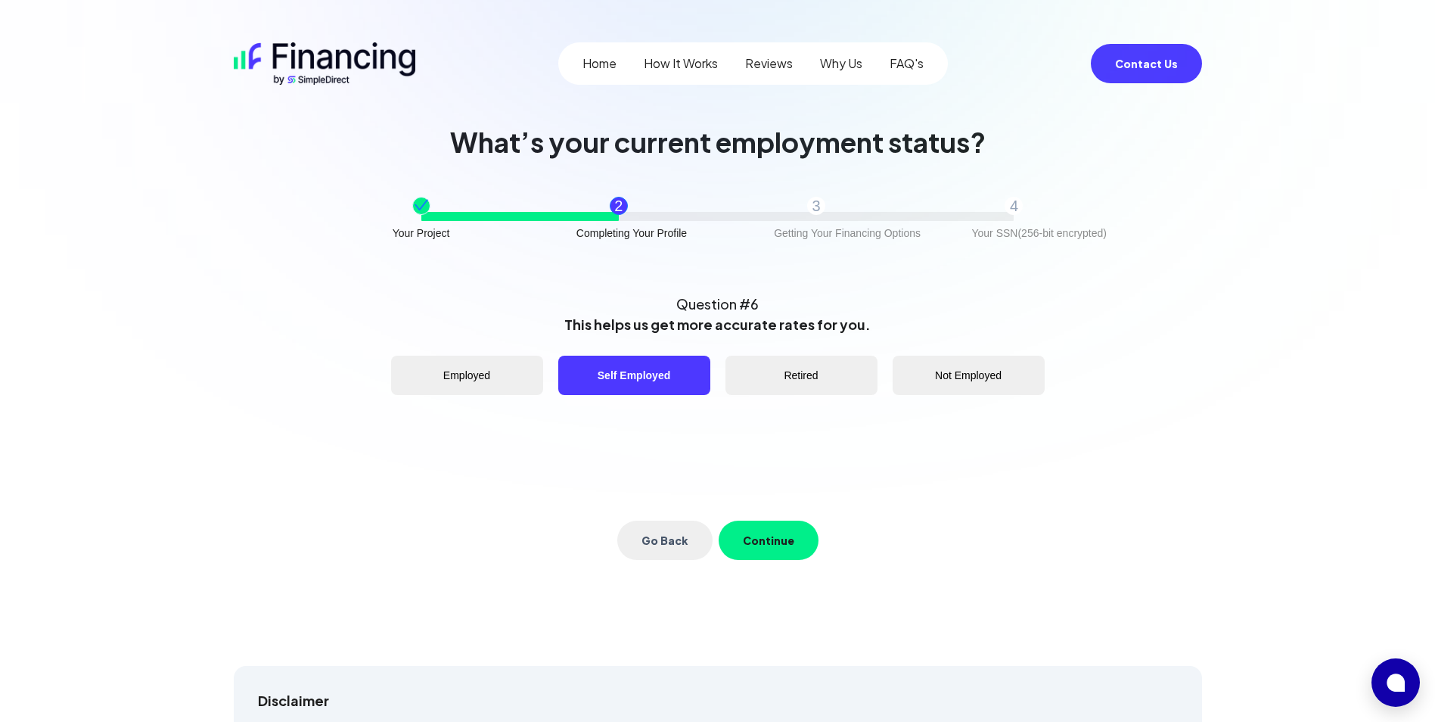
drag, startPoint x: 796, startPoint y: 565, endPoint x: 786, endPoint y: 553, distance: 15.6
click at [796, 564] on div "Question #6 This helps us get more accurate rates for you. Employed Self Employ…" at bounding box center [718, 426] width 678 height 290
click at [773, 539] on button "Continue" at bounding box center [769, 539] width 100 height 39
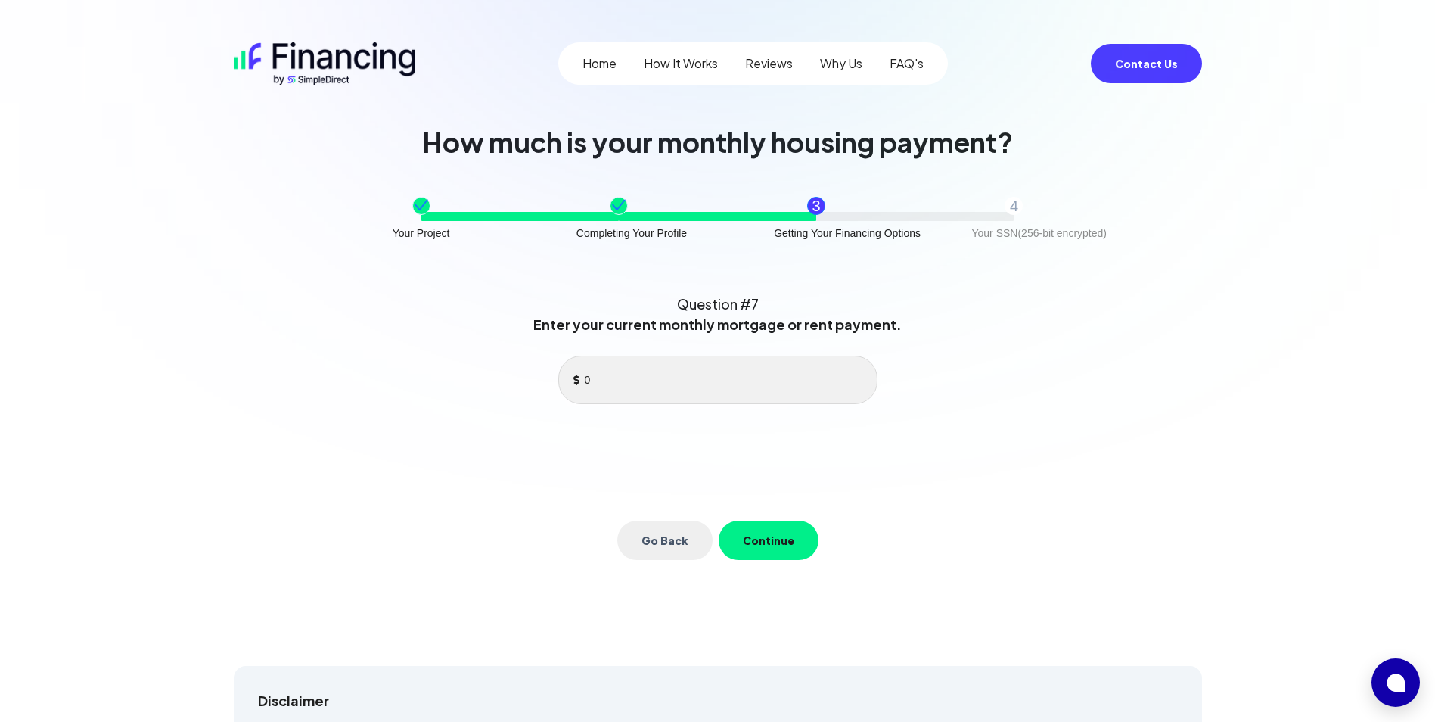
click at [766, 520] on button "Continue" at bounding box center [769, 539] width 100 height 39
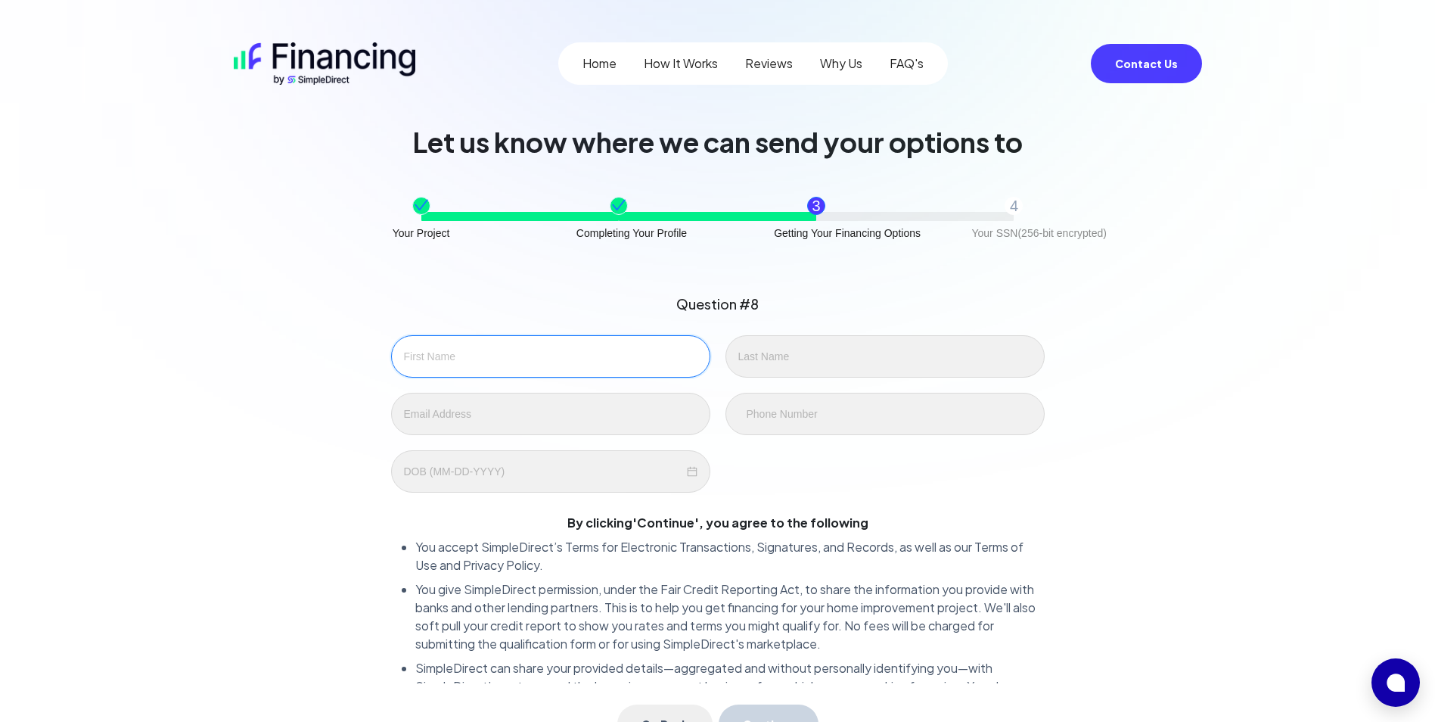
click at [487, 349] on input "text" at bounding box center [550, 356] width 319 height 42
type input "Nathalie"
type input "Rodriguez"
type input "anmrosa@gmail.com"
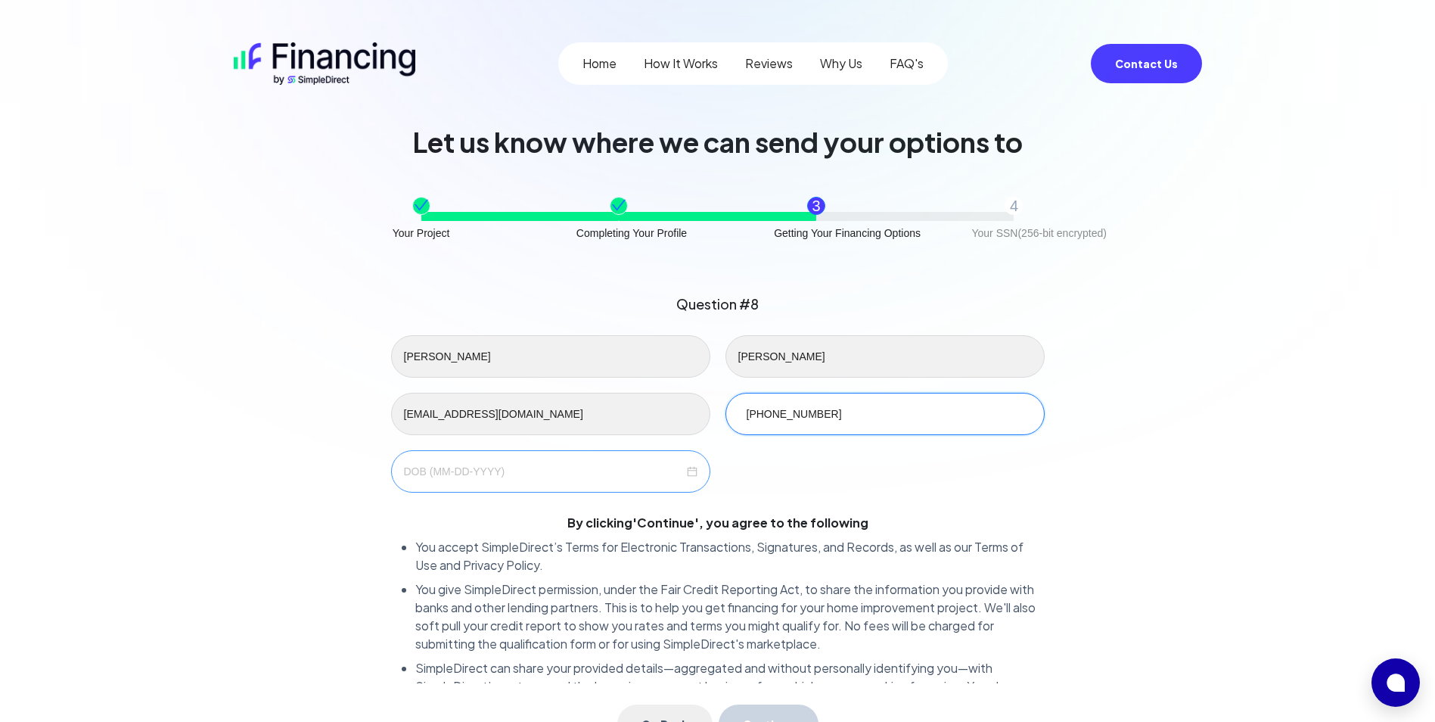
type input "787-688-7466"
click at [445, 473] on input at bounding box center [544, 471] width 280 height 17
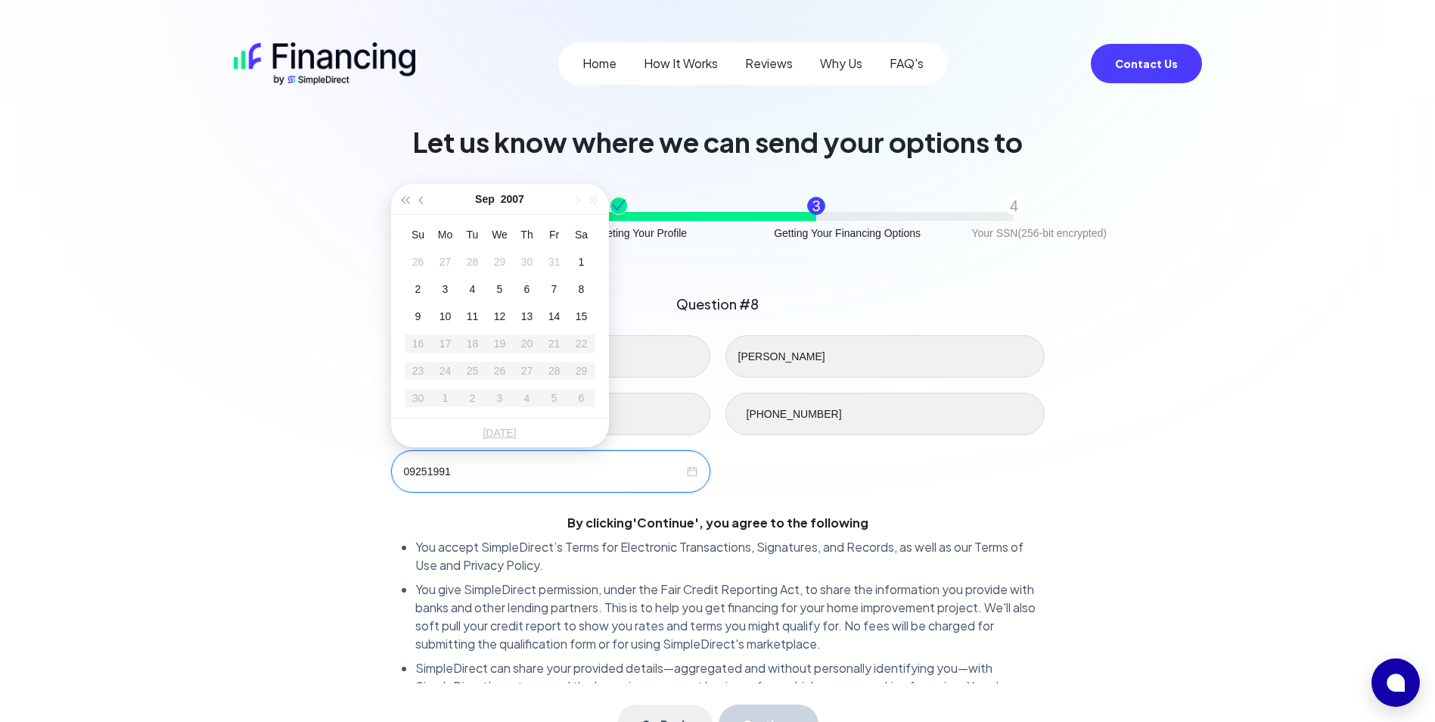
type input "09251991"
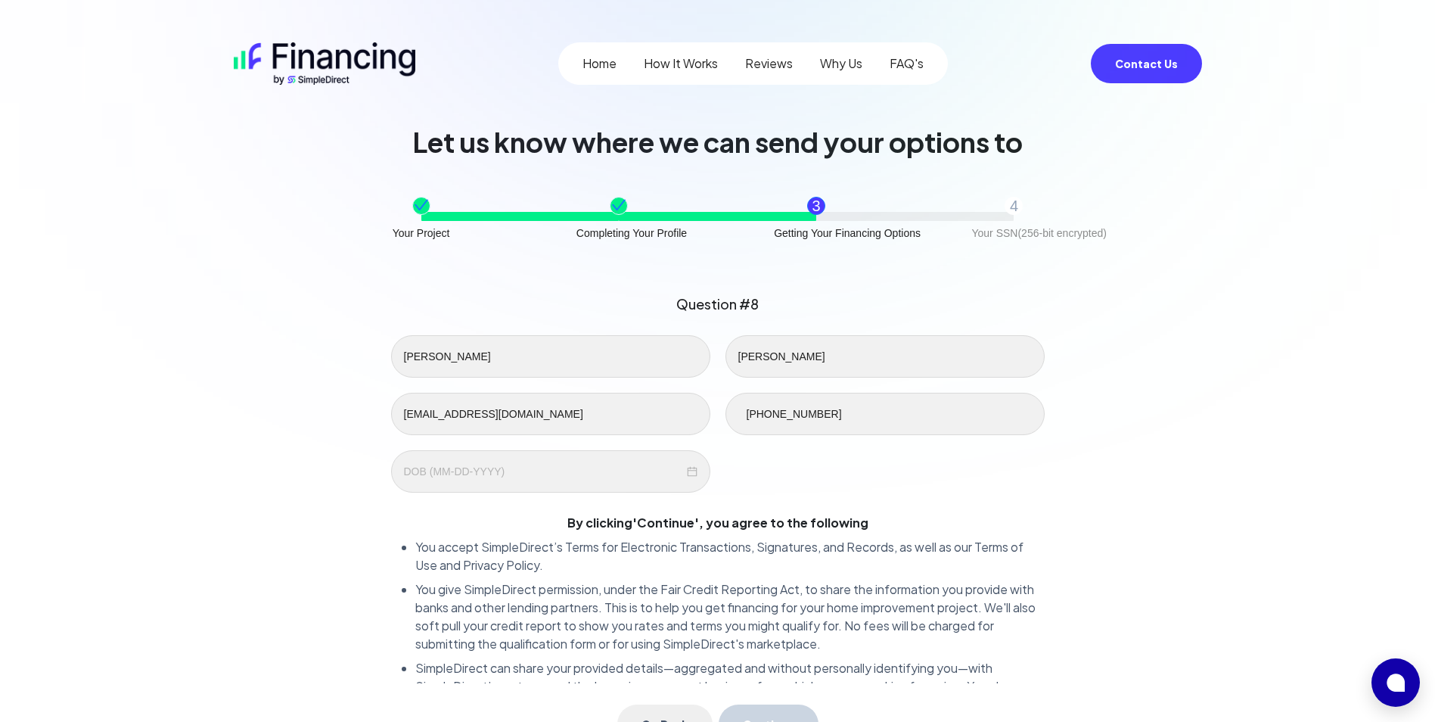
click at [278, 546] on div "Question #8 Nathalie Rodriguez anmrosa@gmail.com 787-688-7466 By clicking ' Con…" at bounding box center [718, 533] width 956 height 517
click at [475, 477] on input at bounding box center [544, 471] width 280 height 17
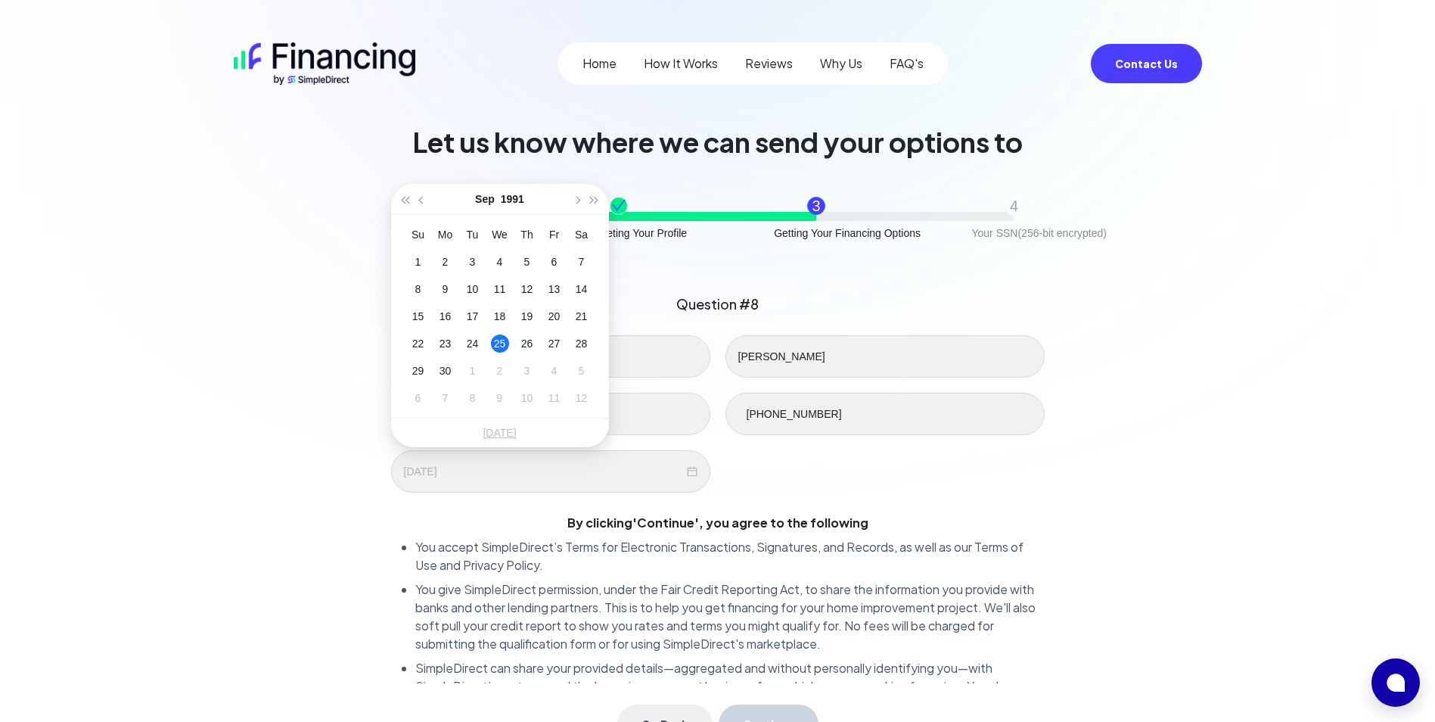
click at [504, 340] on div "25" at bounding box center [500, 343] width 18 height 18
type input "09-25-1991"
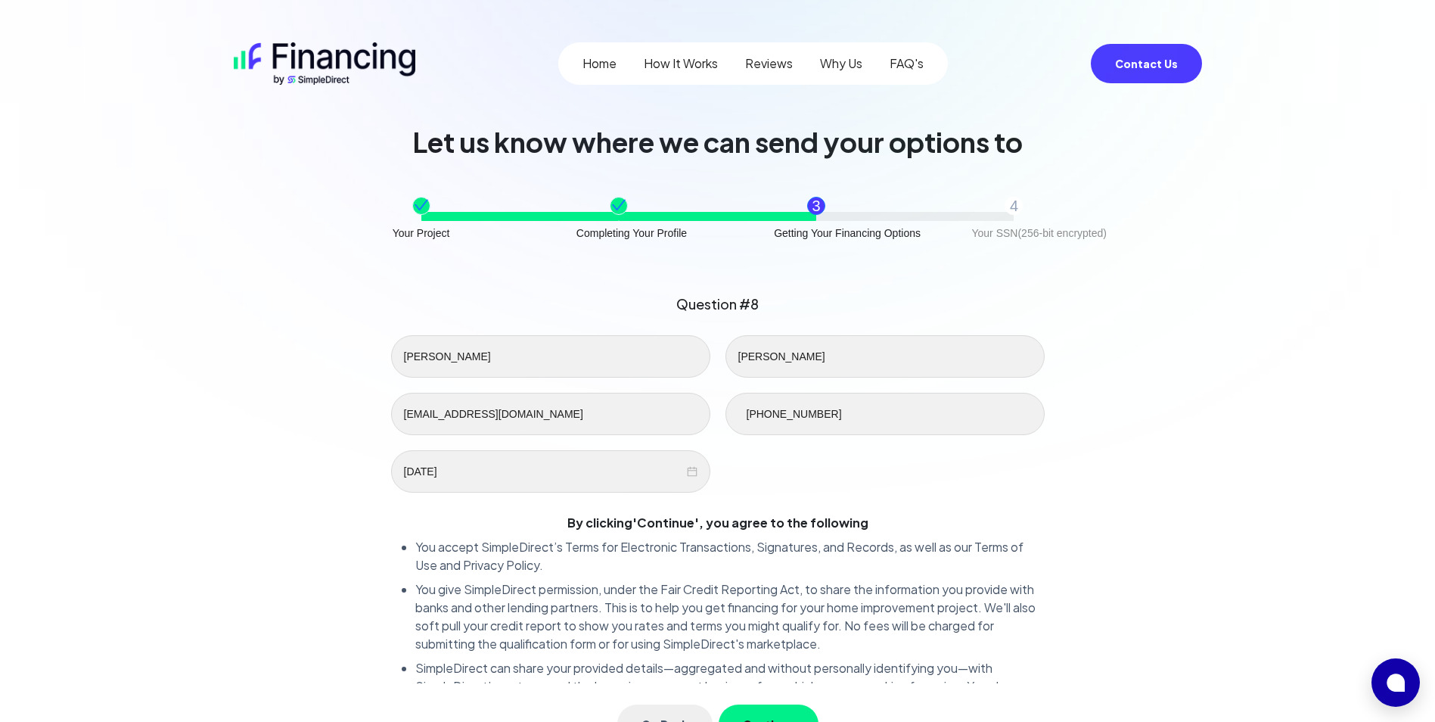
click at [1062, 471] on div "Question #8 Nathalie Rodriguez anmrosa@gmail.com 787-688-7466 09-25-1991 By cli…" at bounding box center [718, 533] width 956 height 517
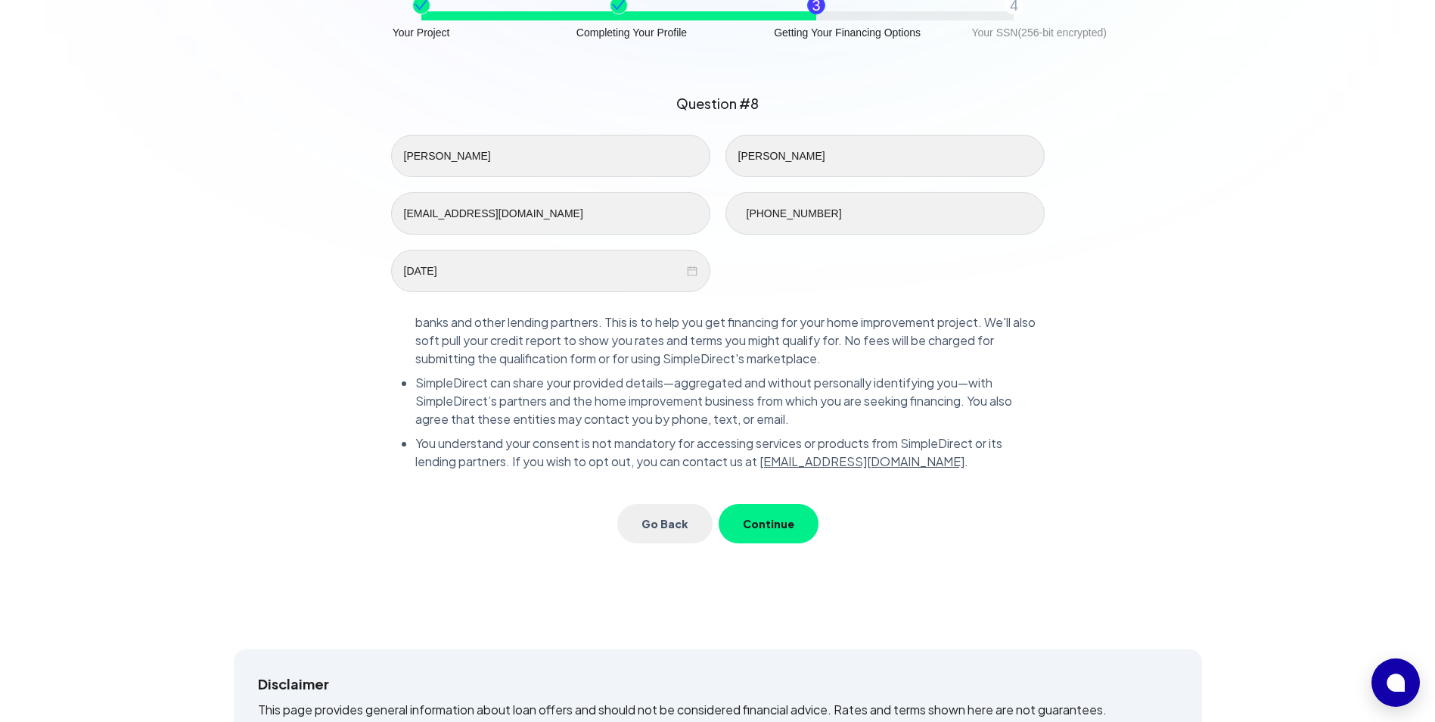
scroll to position [227, 0]
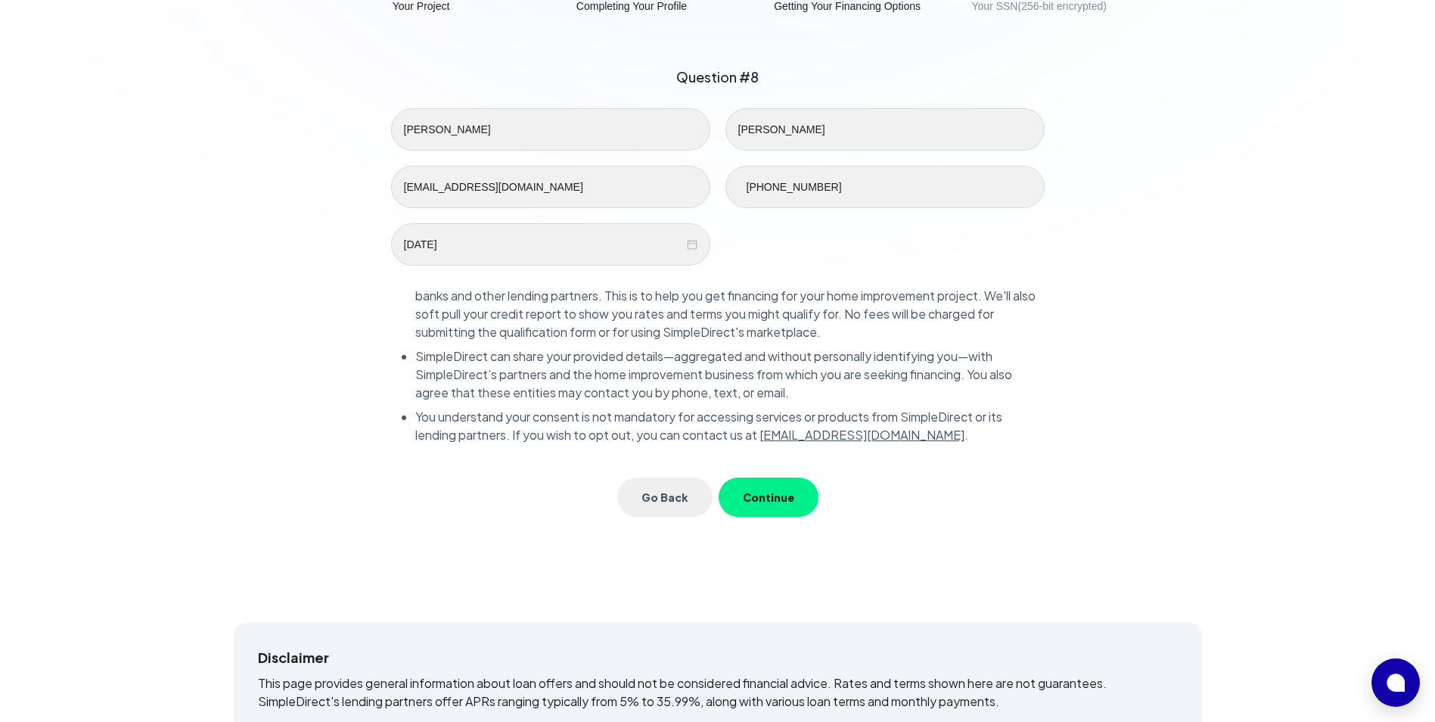
click at [781, 498] on button "Continue" at bounding box center [769, 496] width 100 height 39
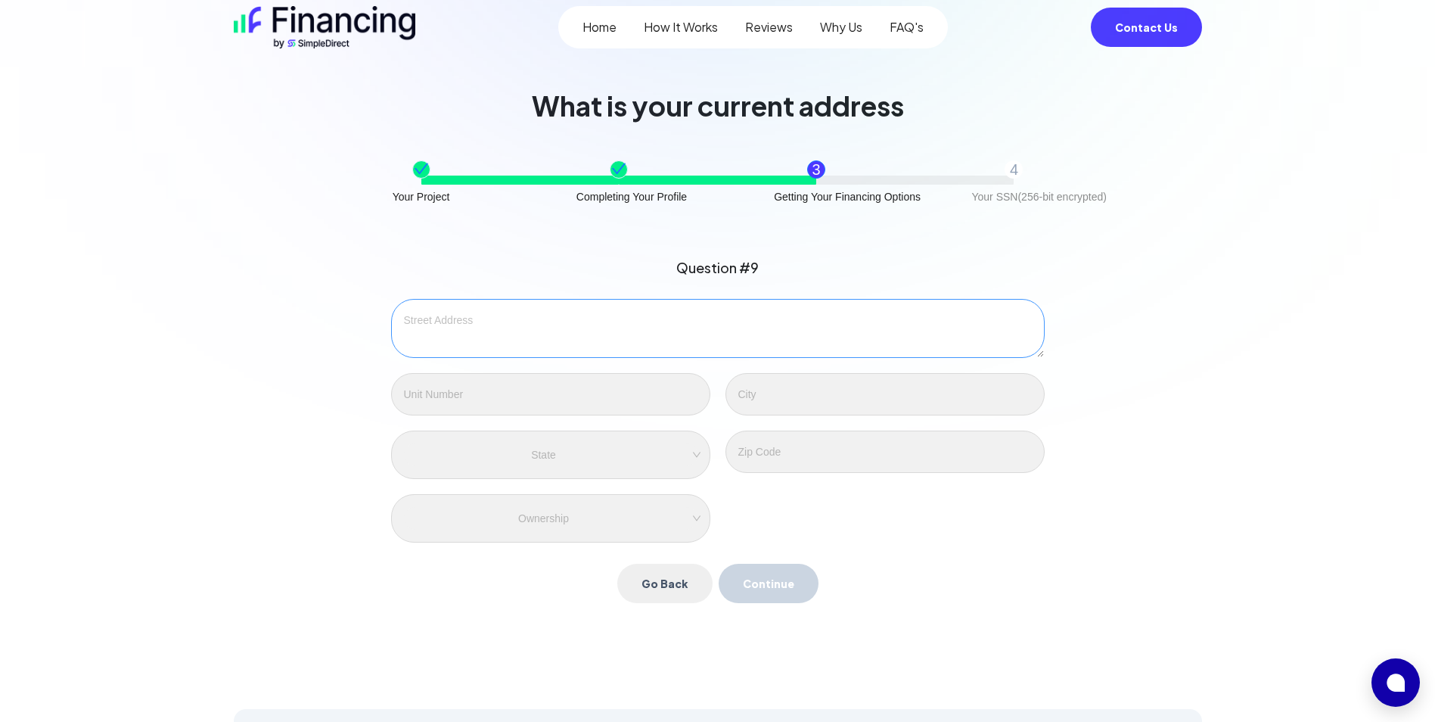
scroll to position [0, 0]
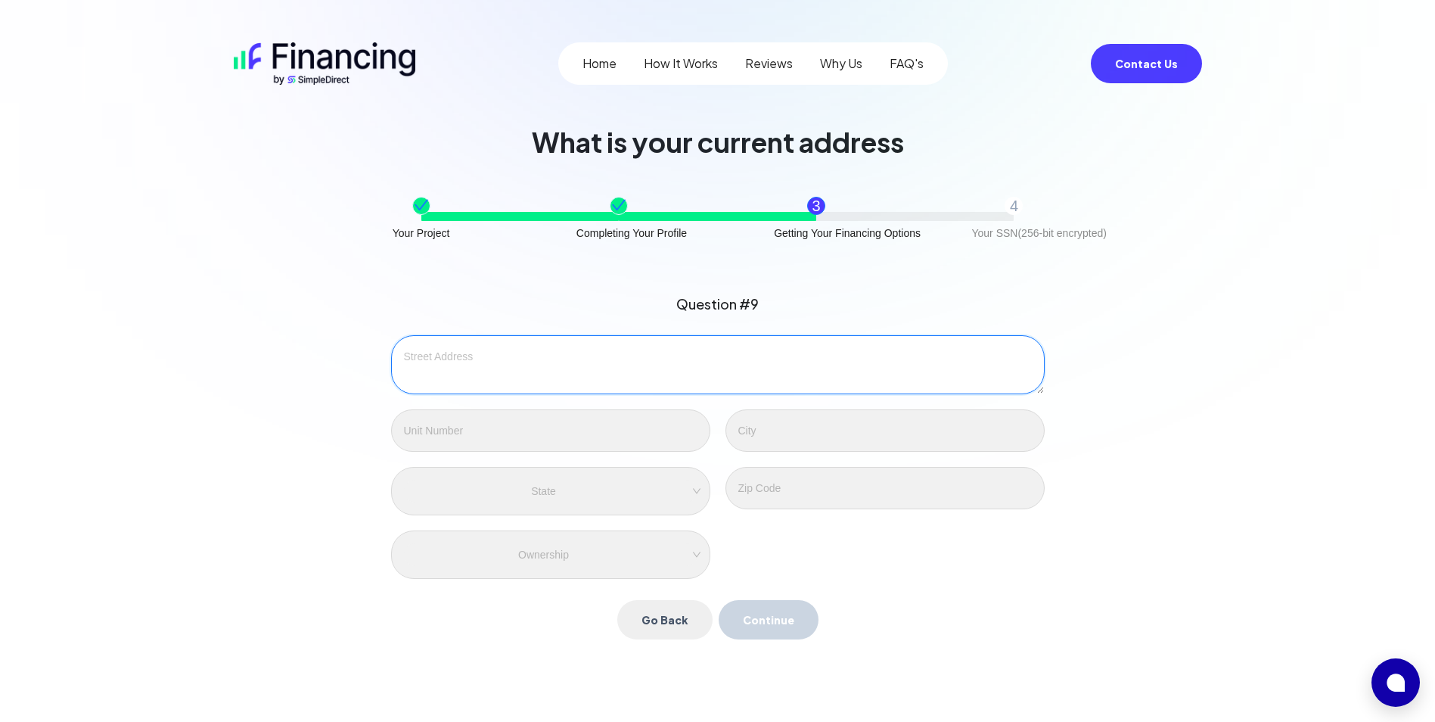
click at [592, 368] on textarea at bounding box center [717, 364] width 653 height 59
type textarea "909 Alberca St"
type input "Coral Gables"
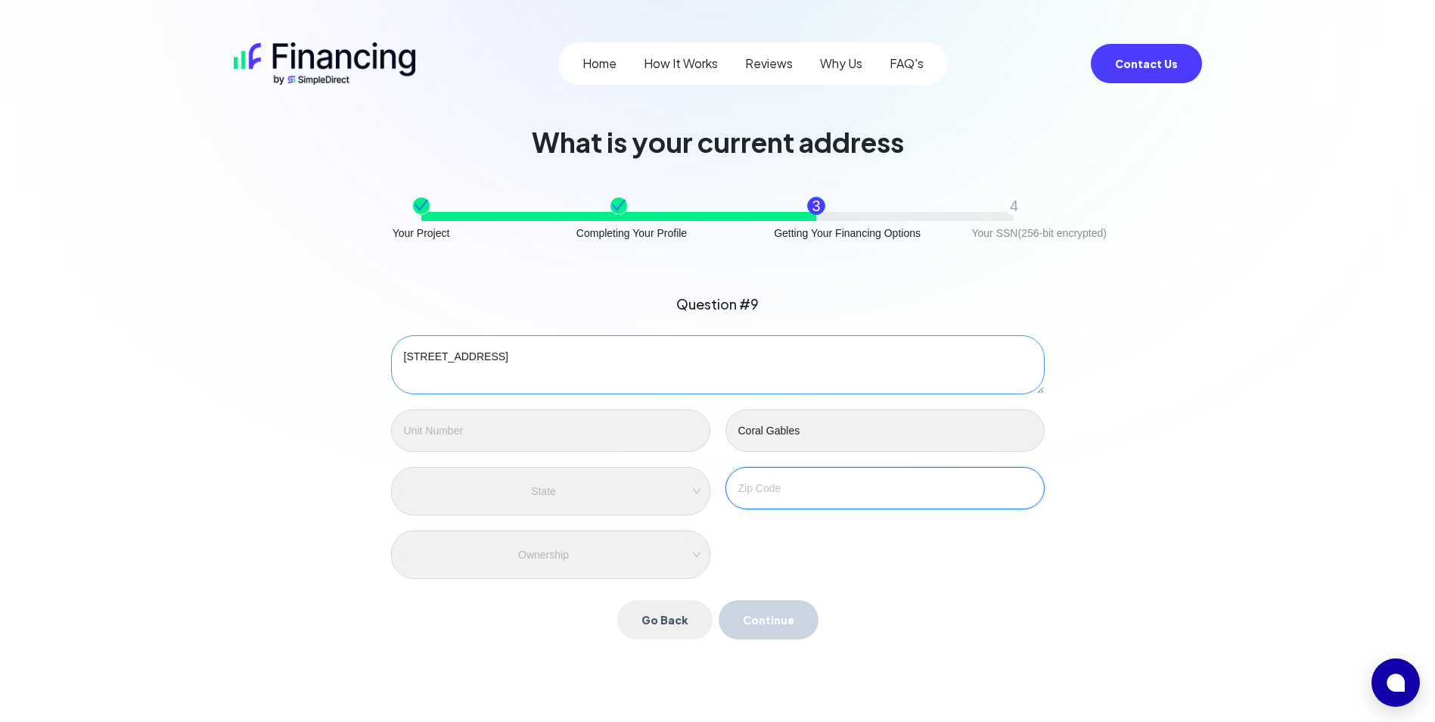
type input "33134"
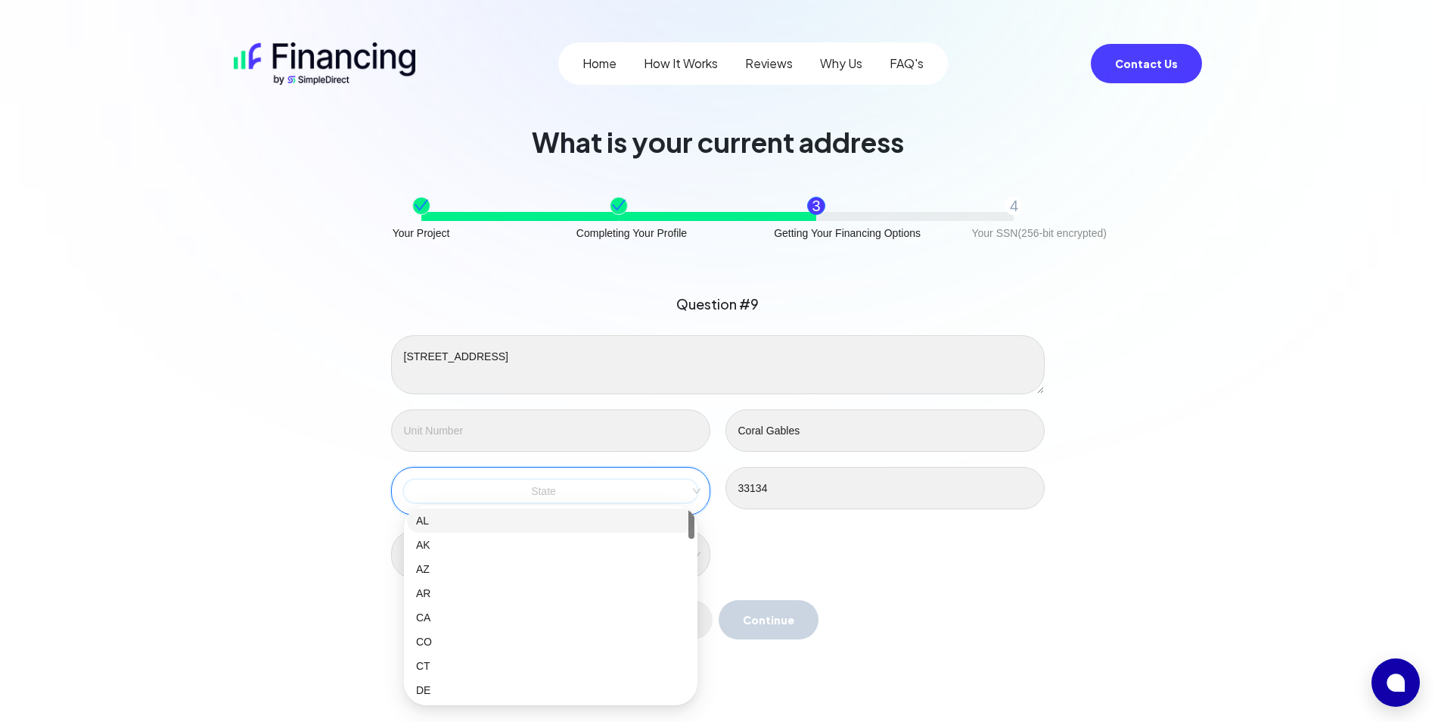
click at [592, 493] on input "search" at bounding box center [550, 491] width 277 height 23
click at [429, 653] on div "FL" at bounding box center [550, 662] width 287 height 24
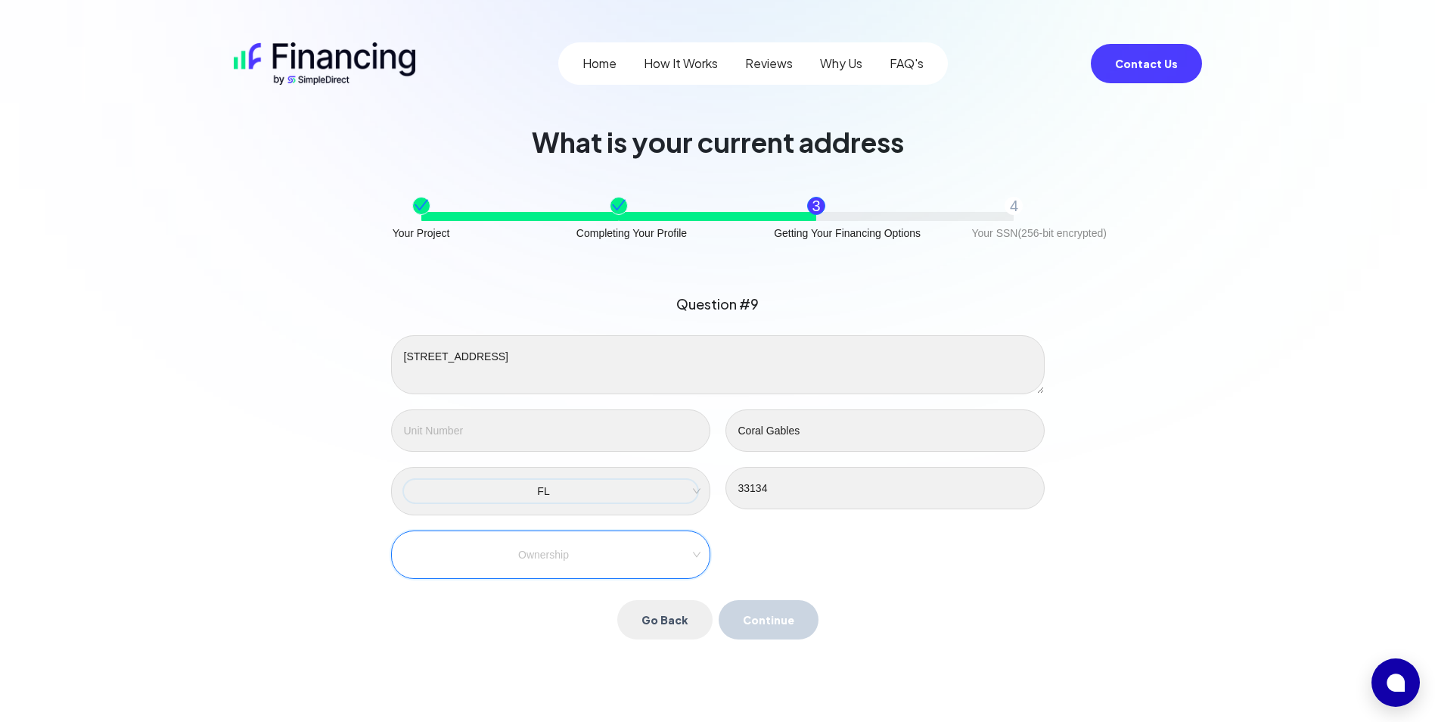
click at [685, 545] on input "search" at bounding box center [550, 554] width 277 height 23
click at [543, 589] on div "Own" at bounding box center [550, 584] width 269 height 17
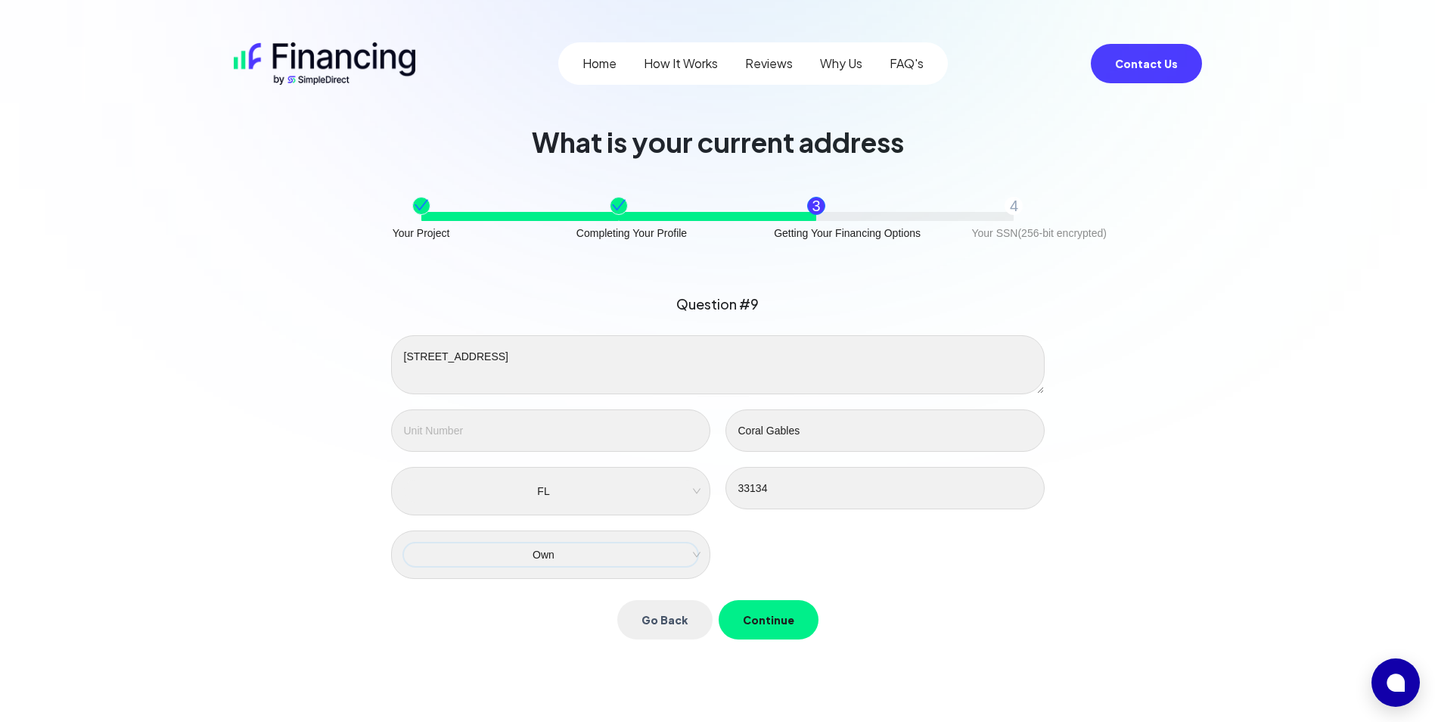
click at [956, 567] on div "909 Alberca St Coral Gables FL 33134 Own Own" at bounding box center [717, 457] width 669 height 244
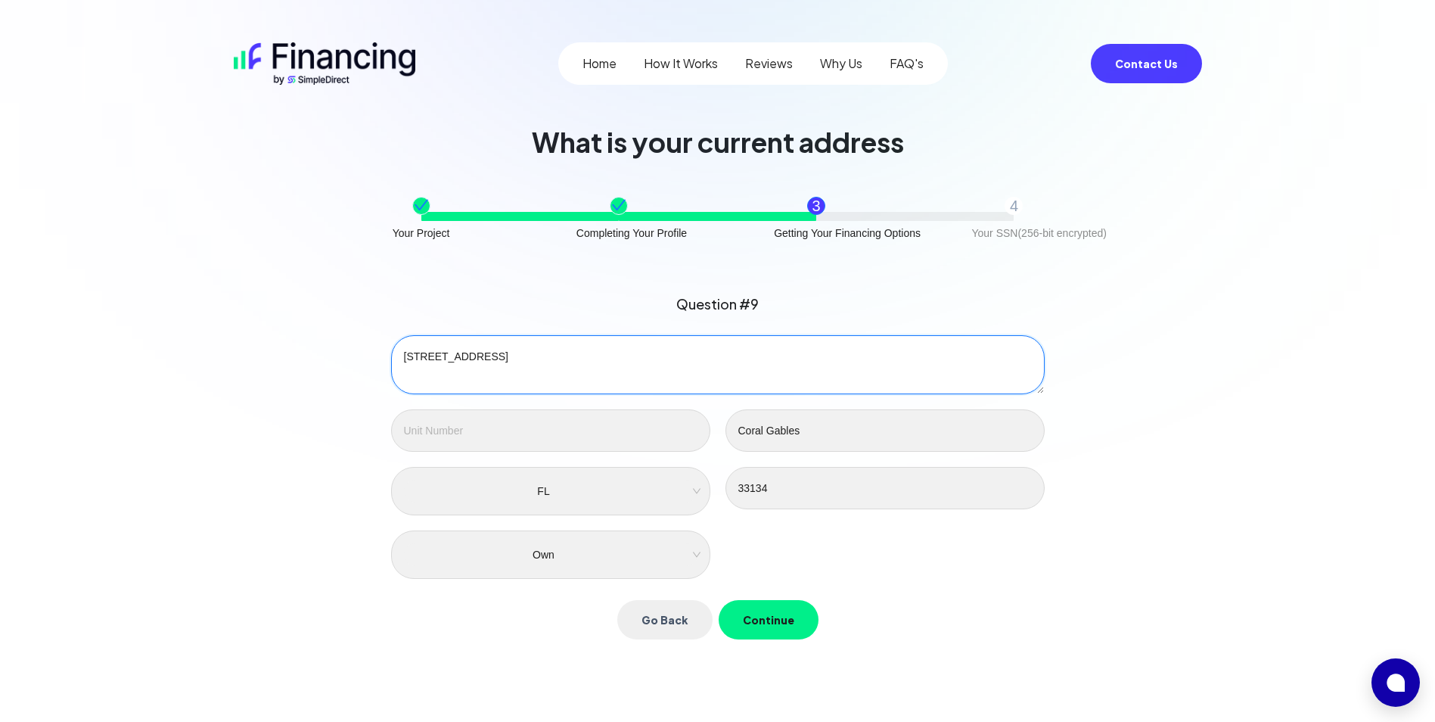
click at [532, 342] on textarea "909 Alberca St" at bounding box center [717, 364] width 653 height 59
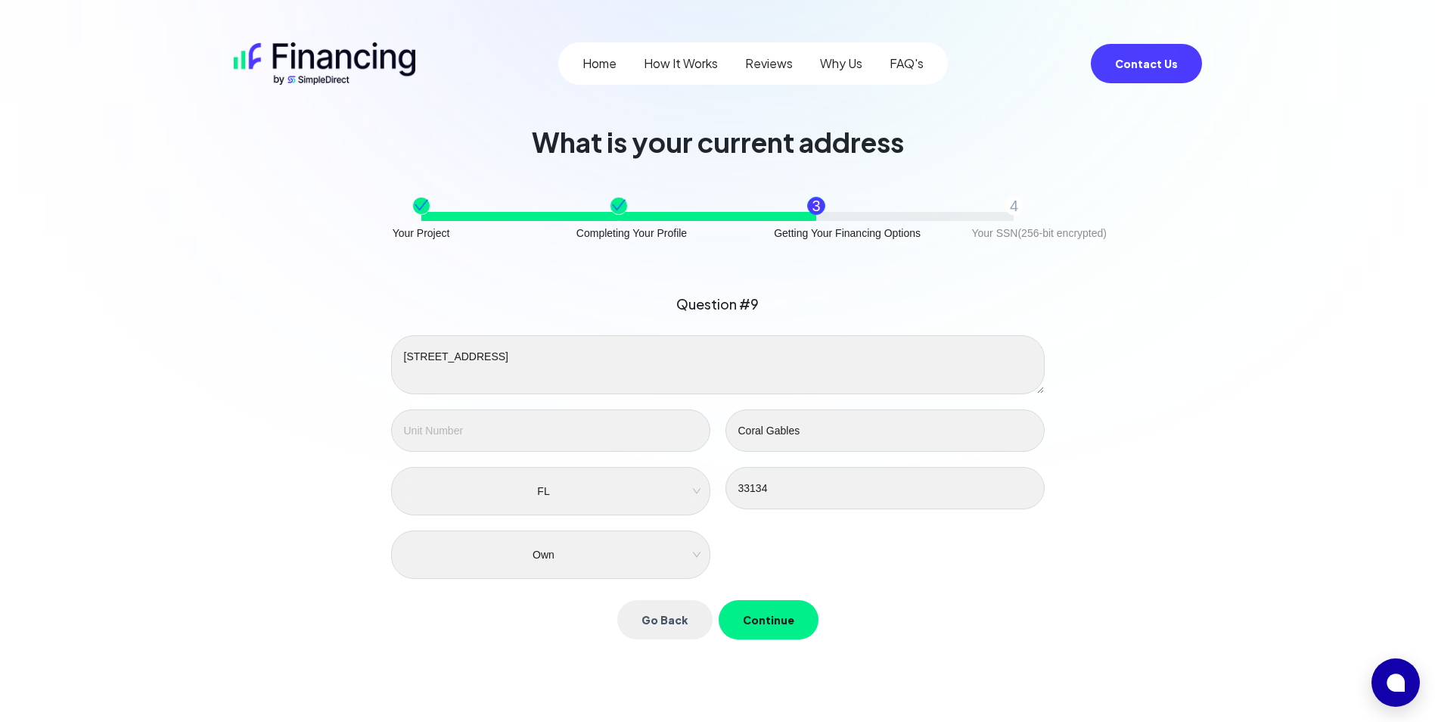
click at [962, 579] on div "Question #9 909 Alberca St Coral Gables FL 33134 Own Go Back Continue" at bounding box center [718, 466] width 678 height 370
click at [782, 610] on button "Continue" at bounding box center [769, 619] width 100 height 39
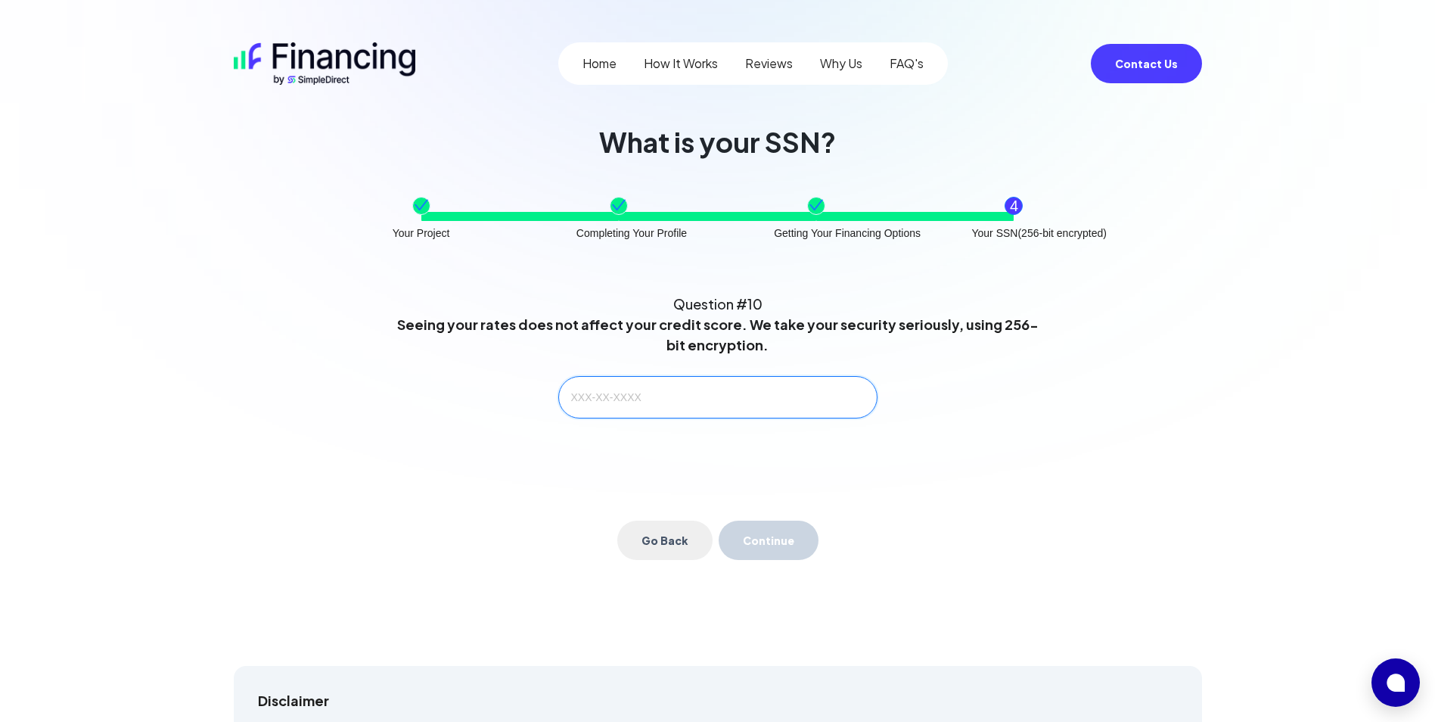
click at [624, 391] on input "text" at bounding box center [717, 397] width 319 height 42
type input "847-01-7051"
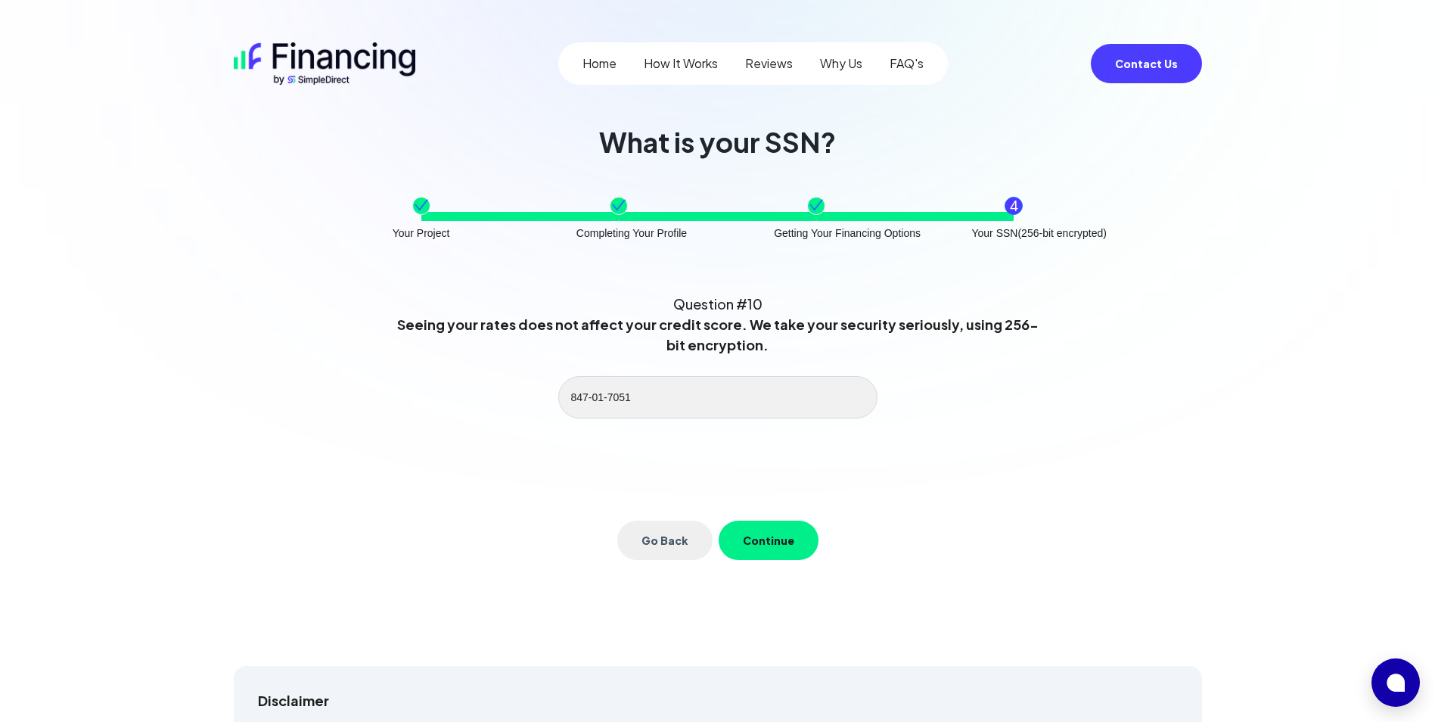
click at [768, 542] on button "Continue" at bounding box center [769, 539] width 100 height 39
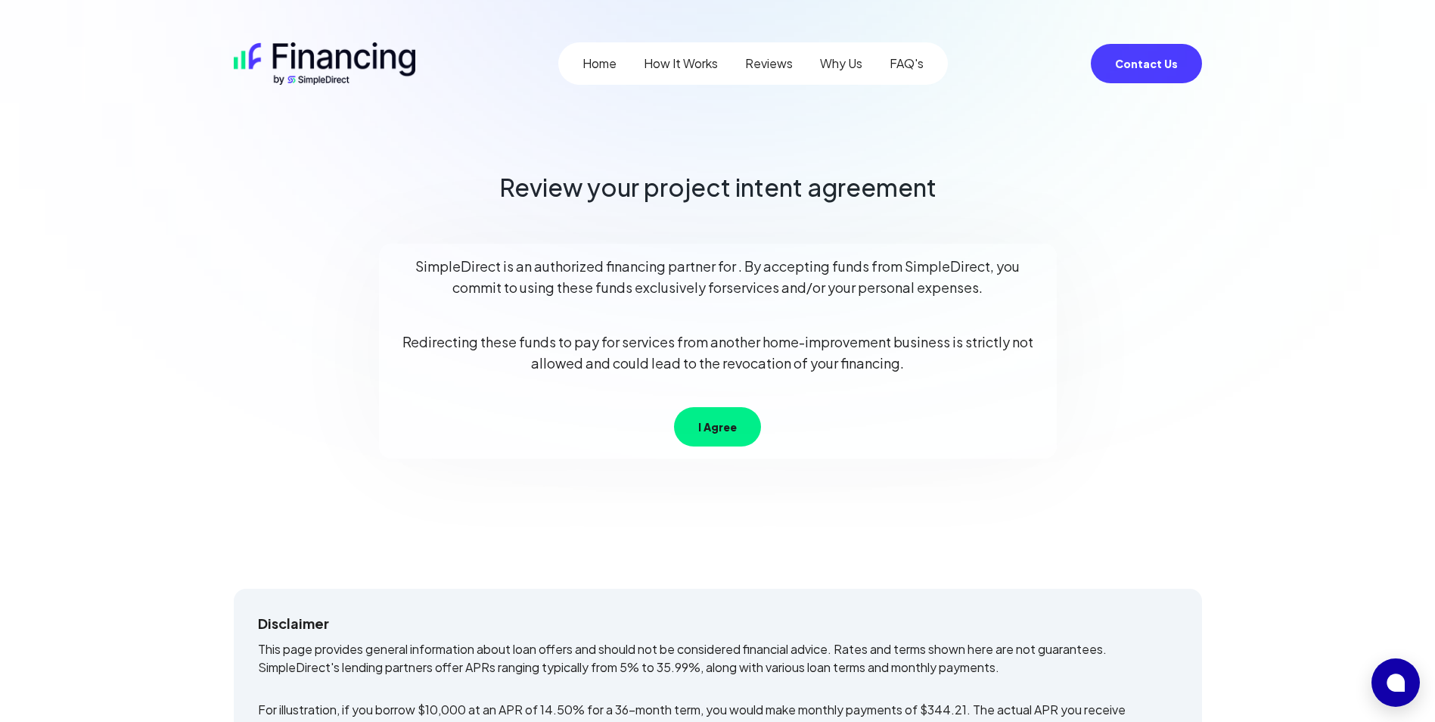
click at [721, 432] on button "I Agree" at bounding box center [717, 426] width 87 height 39
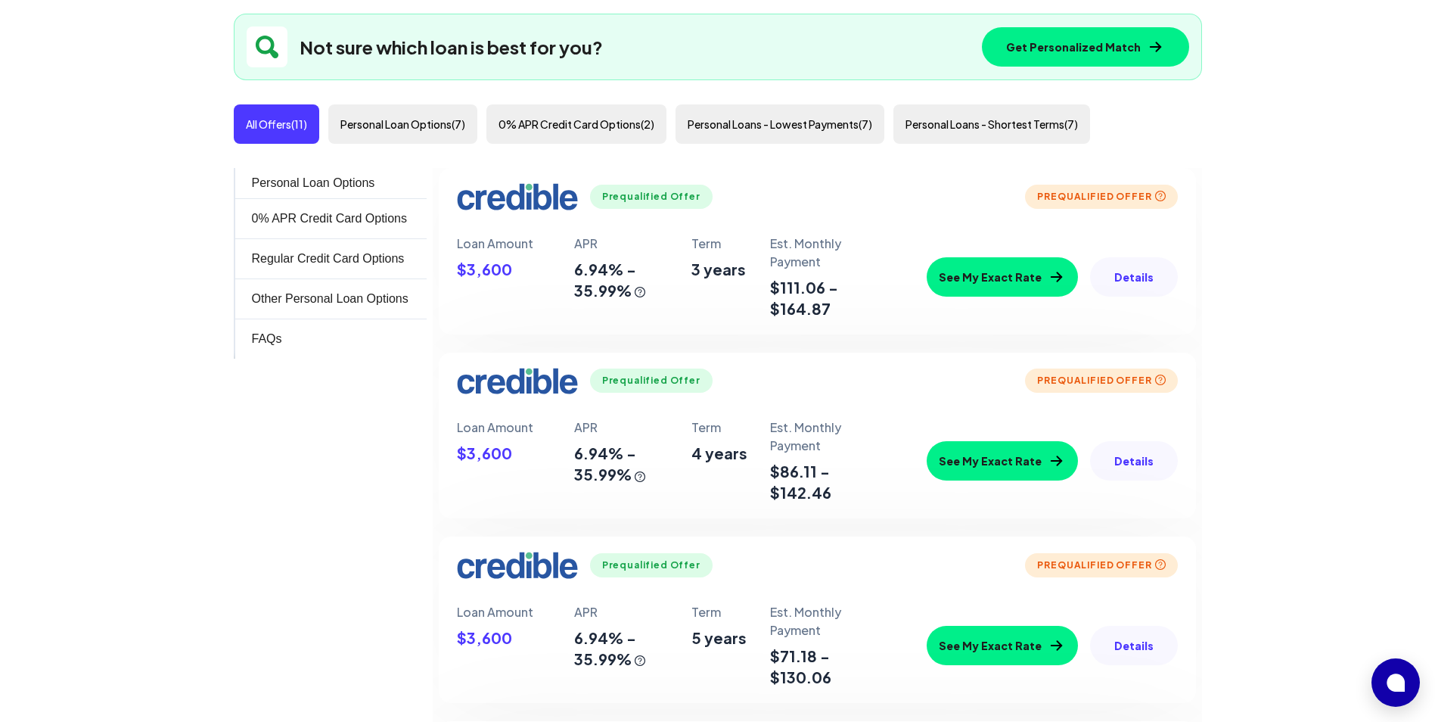
scroll to position [607, 0]
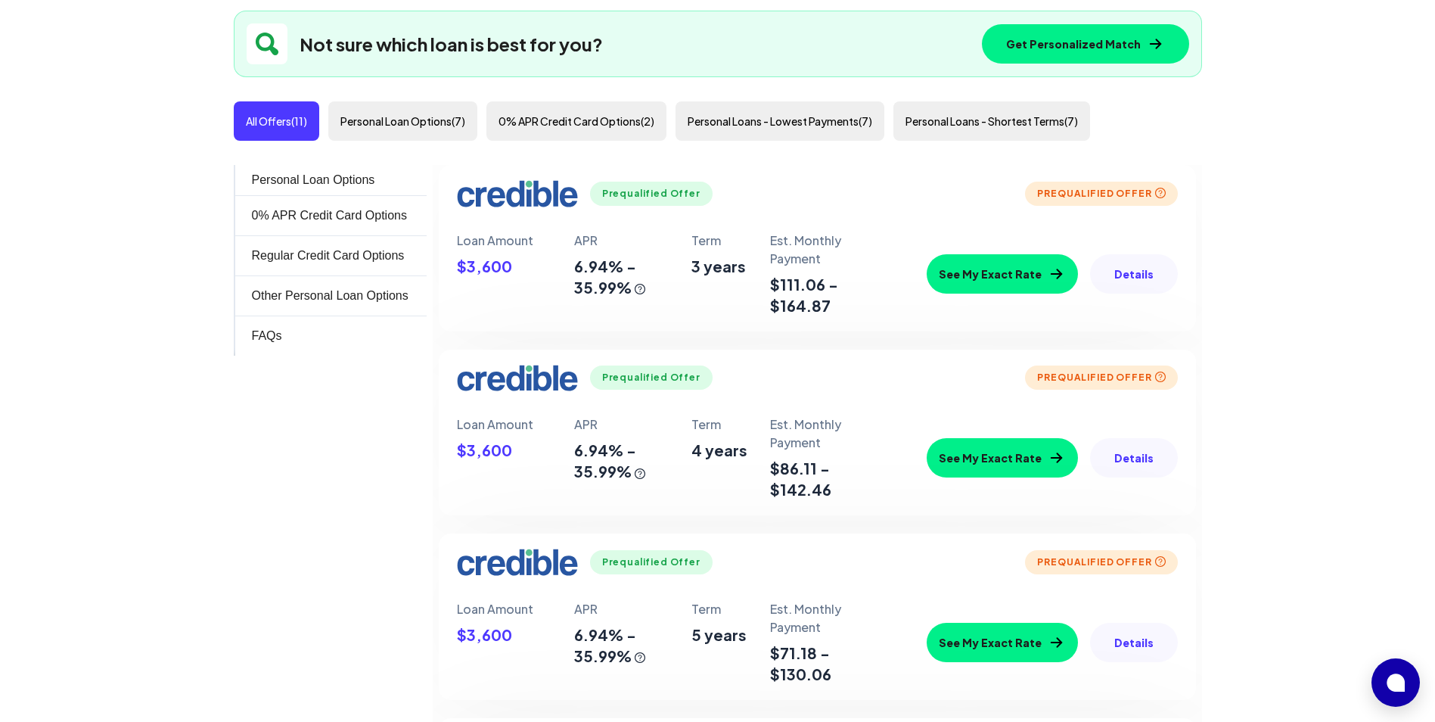
click at [1110, 265] on button "Details" at bounding box center [1134, 273] width 88 height 39
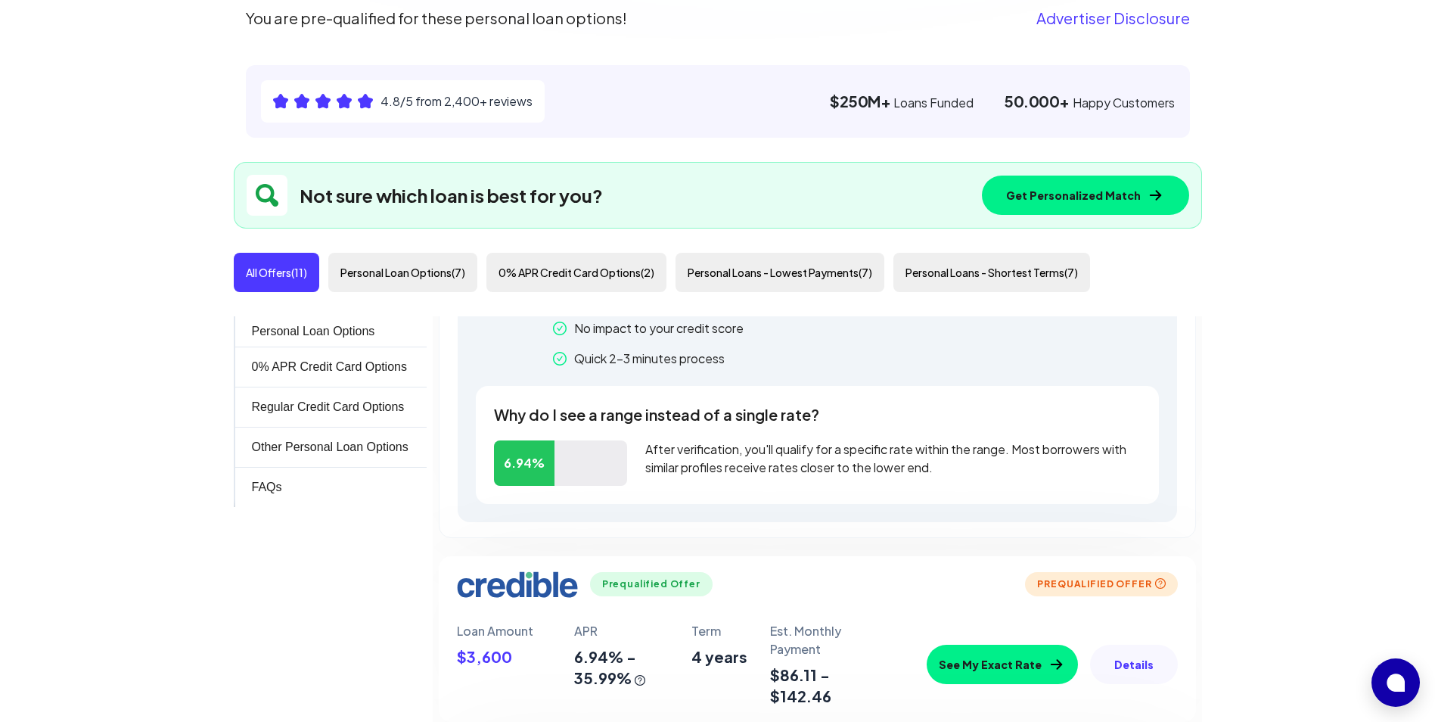
scroll to position [303, 0]
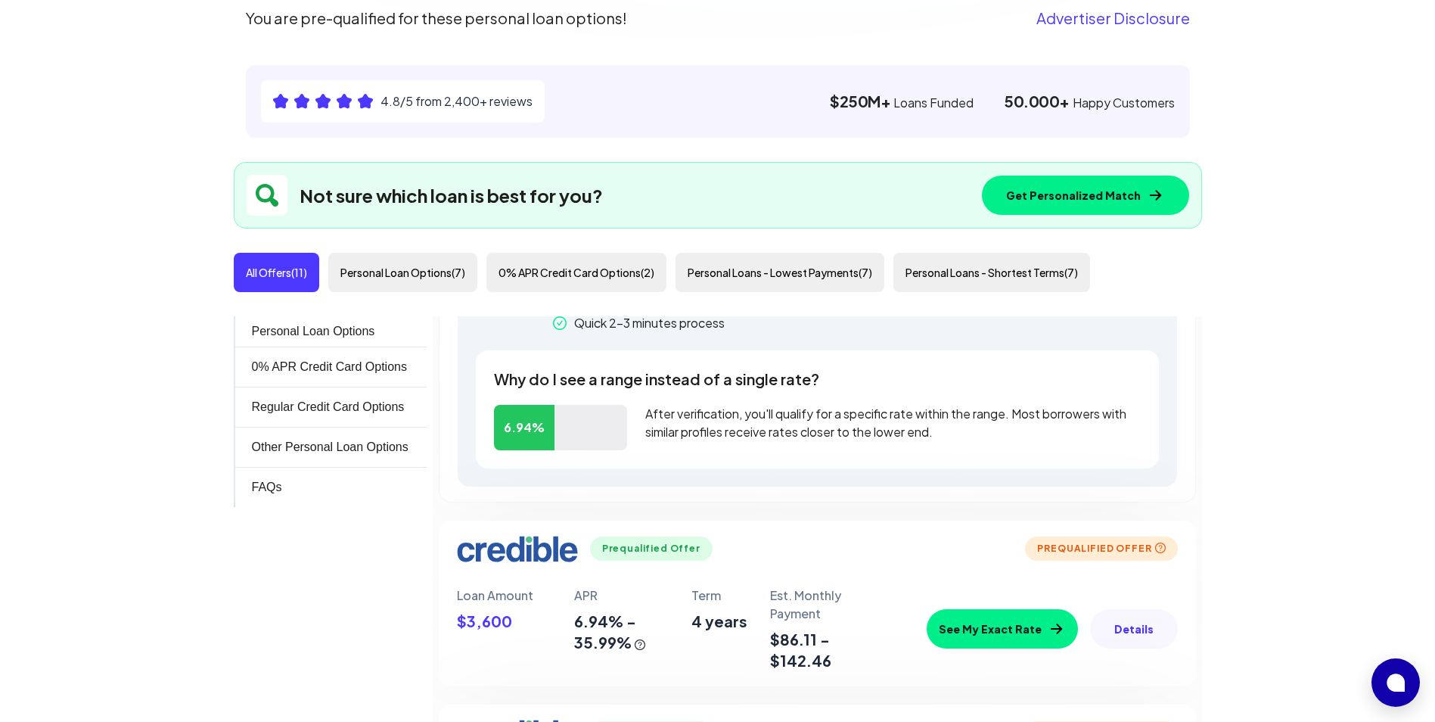
click at [1143, 642] on button "Details" at bounding box center [1134, 628] width 88 height 39
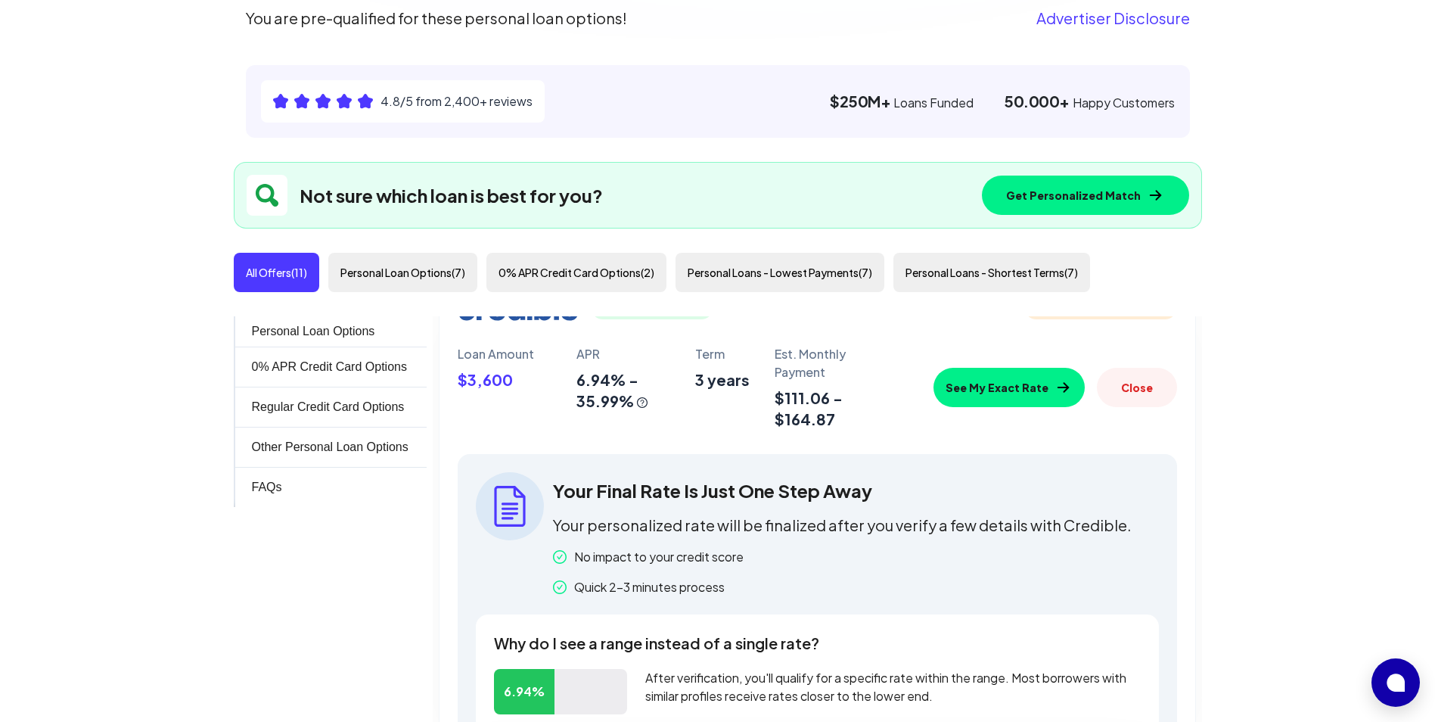
scroll to position [0, 0]
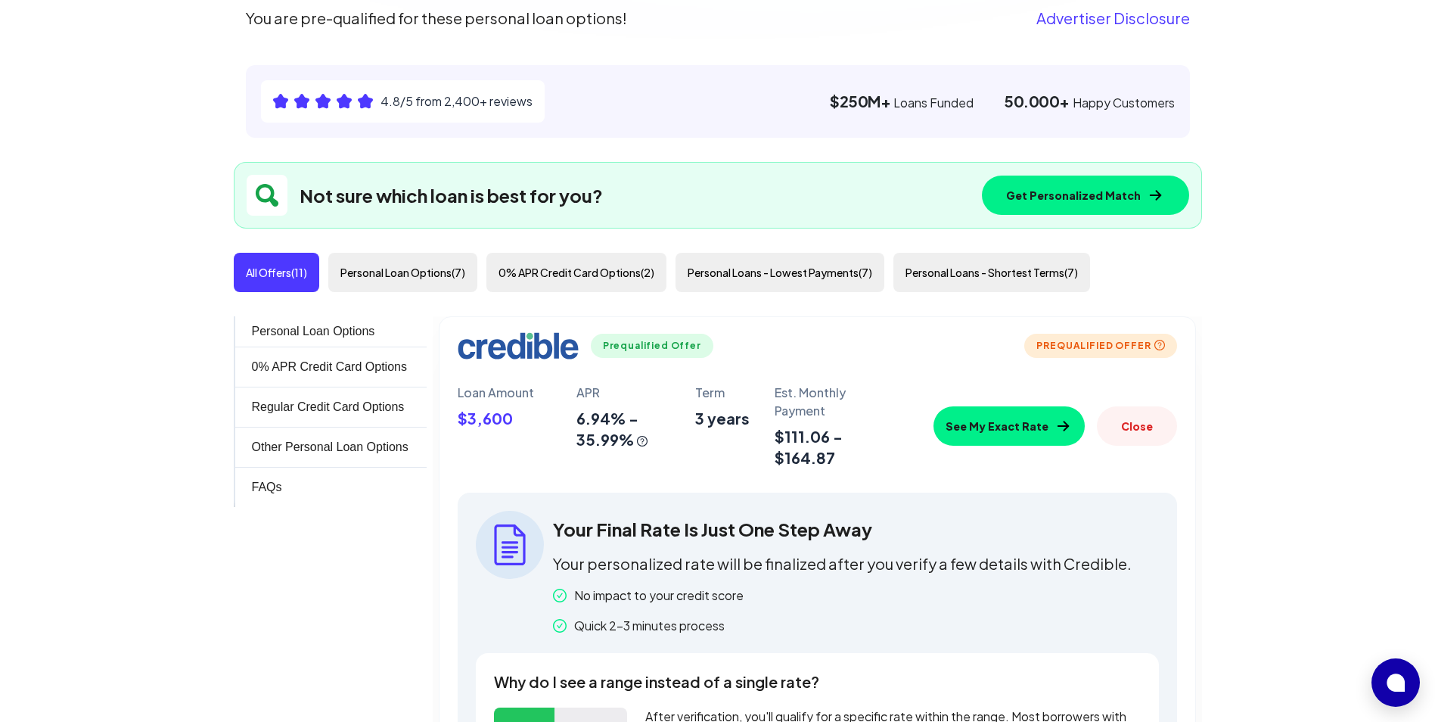
click at [1009, 432] on button "See My Exact Rate" at bounding box center [1008, 425] width 151 height 39
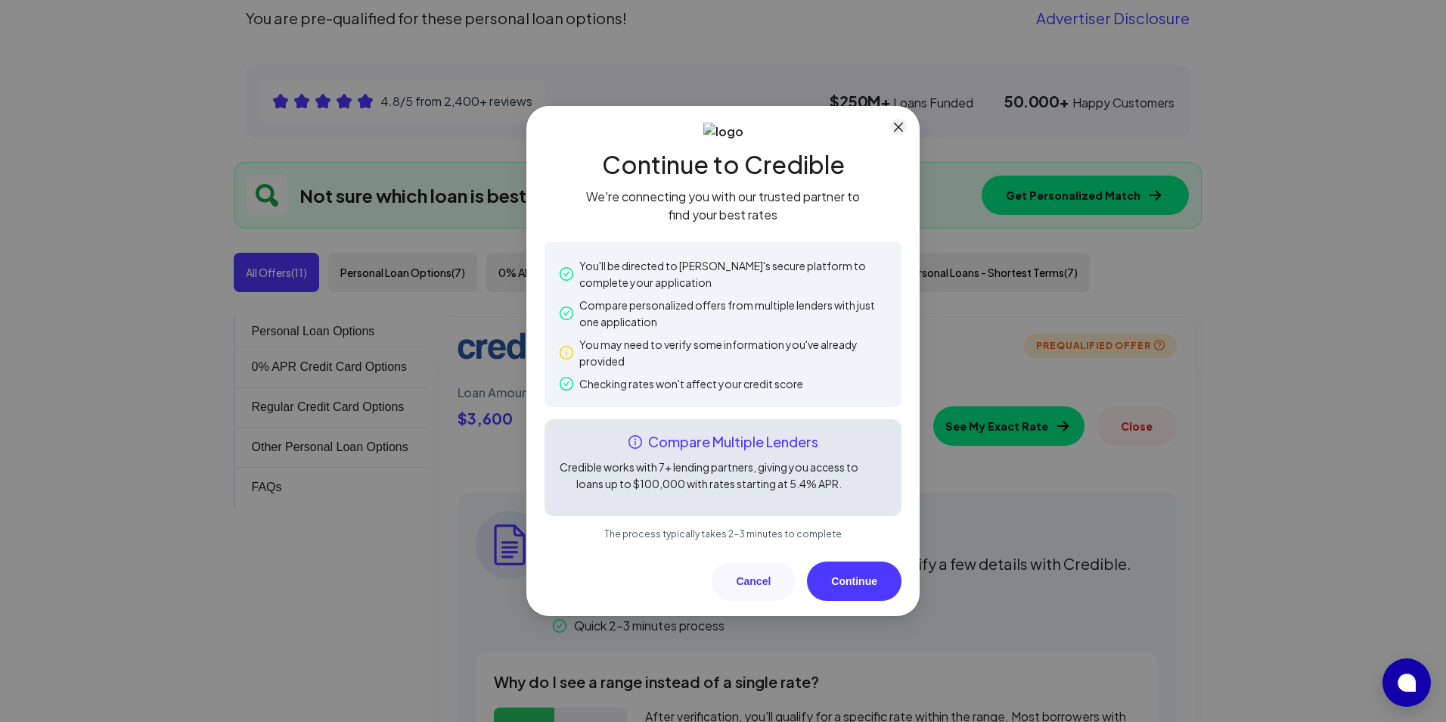
click at [899, 131] on icon "close" at bounding box center [898, 127] width 12 height 12
